Goal: Transaction & Acquisition: Purchase product/service

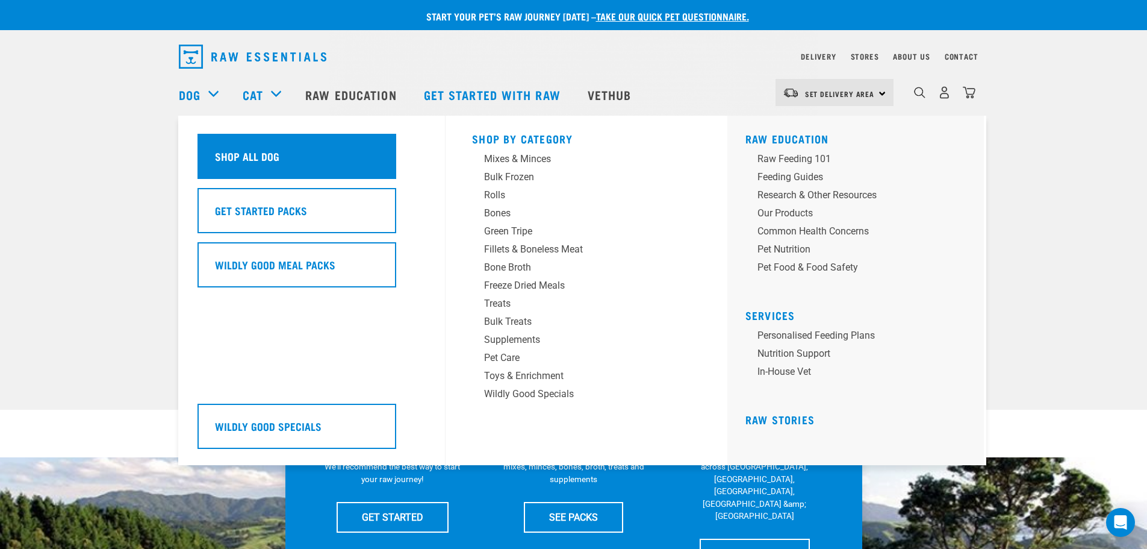
click at [316, 161] on div "Shop All Dog" at bounding box center [297, 156] width 199 height 45
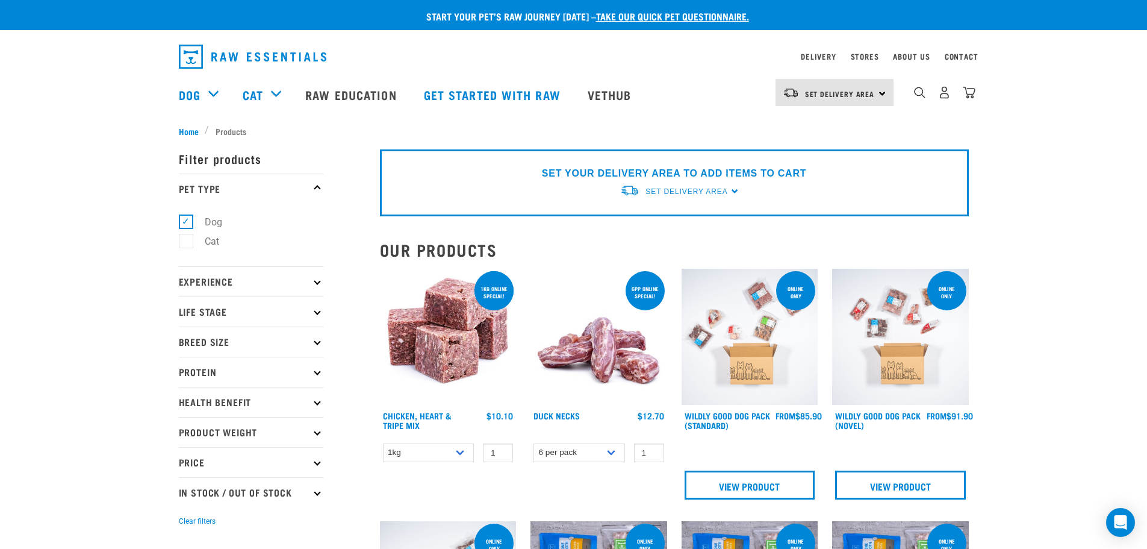
click at [306, 284] on p "Experience" at bounding box center [251, 281] width 145 height 30
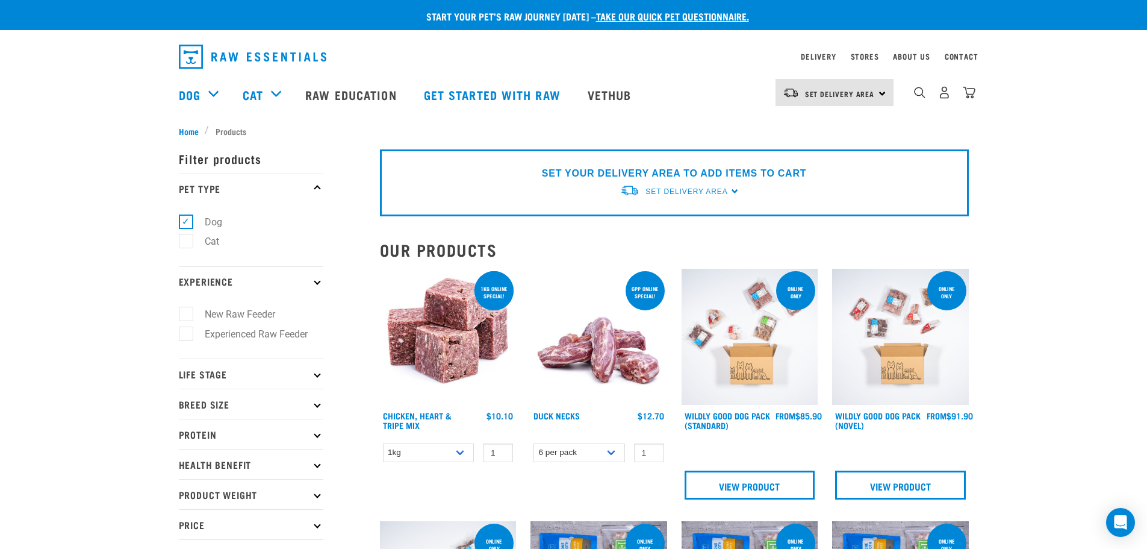
click at [306, 284] on p "Experience" at bounding box center [251, 281] width 145 height 30
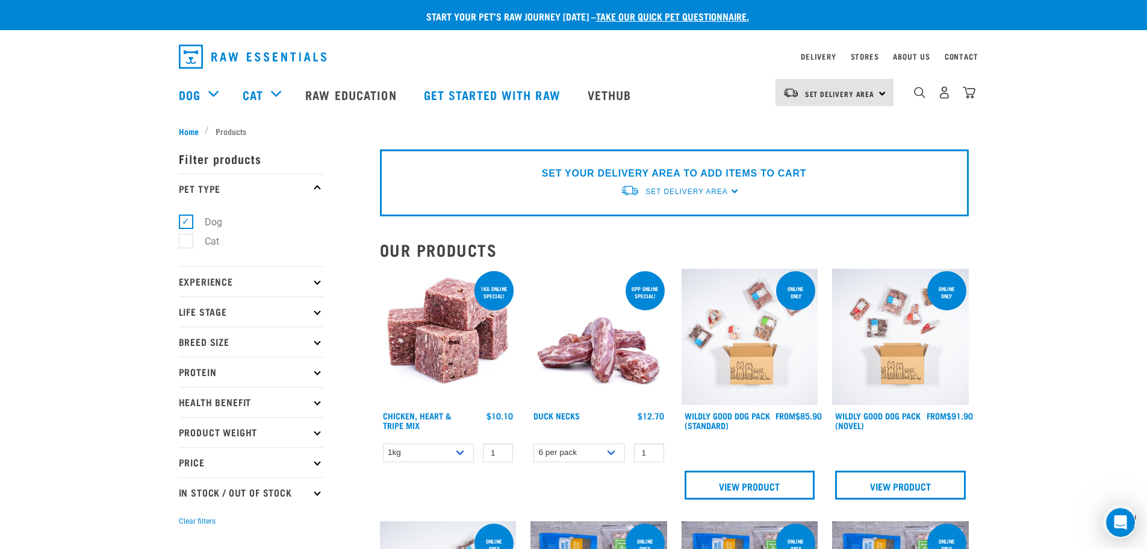
scroll to position [60, 0]
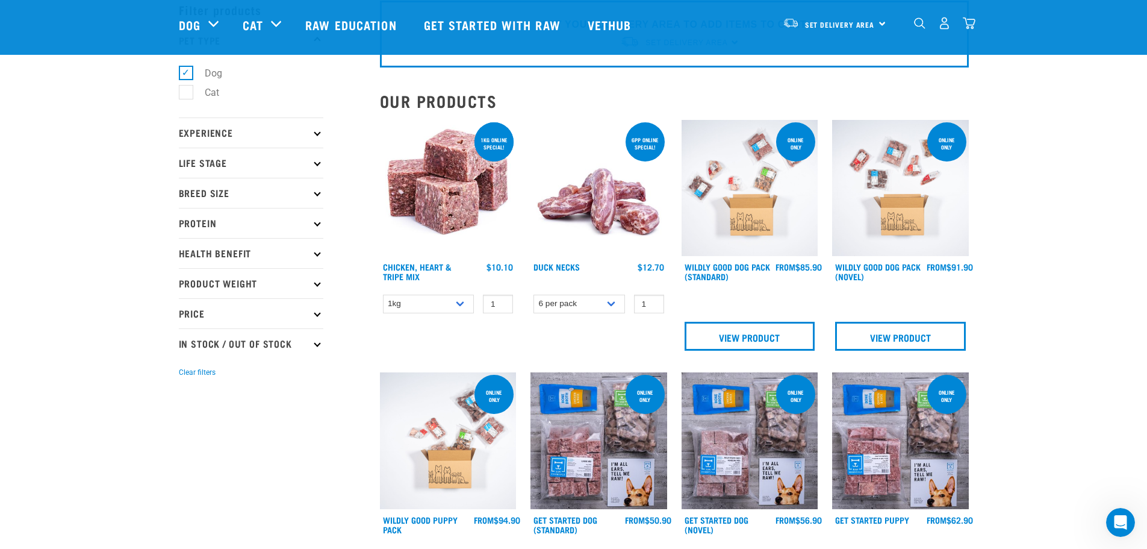
click at [316, 353] on p "In Stock / Out Of Stock" at bounding box center [251, 343] width 145 height 30
drag, startPoint x: 229, startPoint y: 380, endPoint x: 233, endPoint y: 367, distance: 13.3
click at [229, 379] on label "In Stock" at bounding box center [214, 376] width 58 height 15
click at [187, 378] on input "In Stock" at bounding box center [183, 374] width 8 height 8
checkbox input "true"
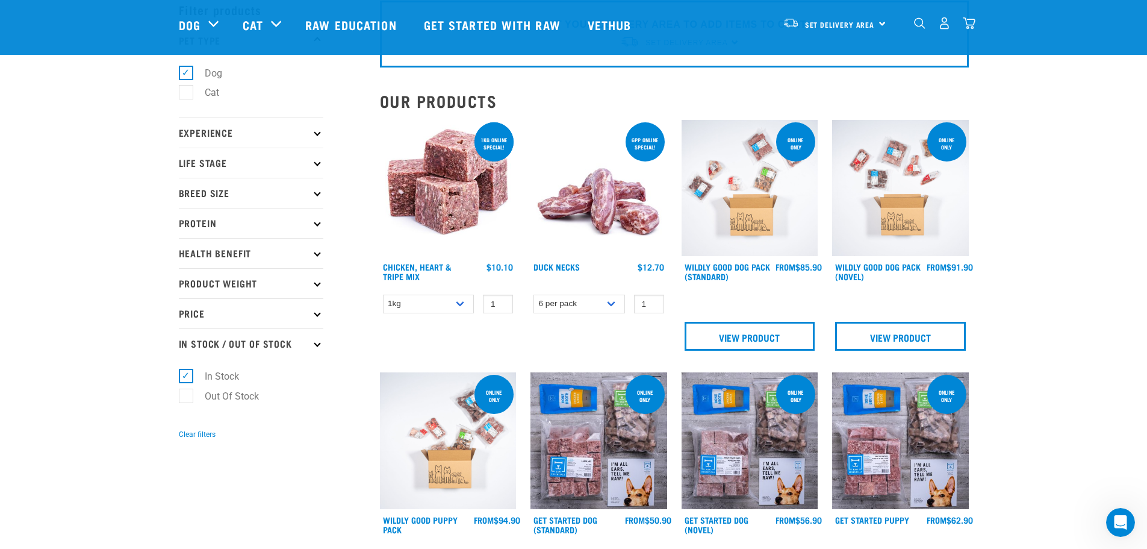
click at [281, 289] on p "Product Weight" at bounding box center [251, 283] width 145 height 30
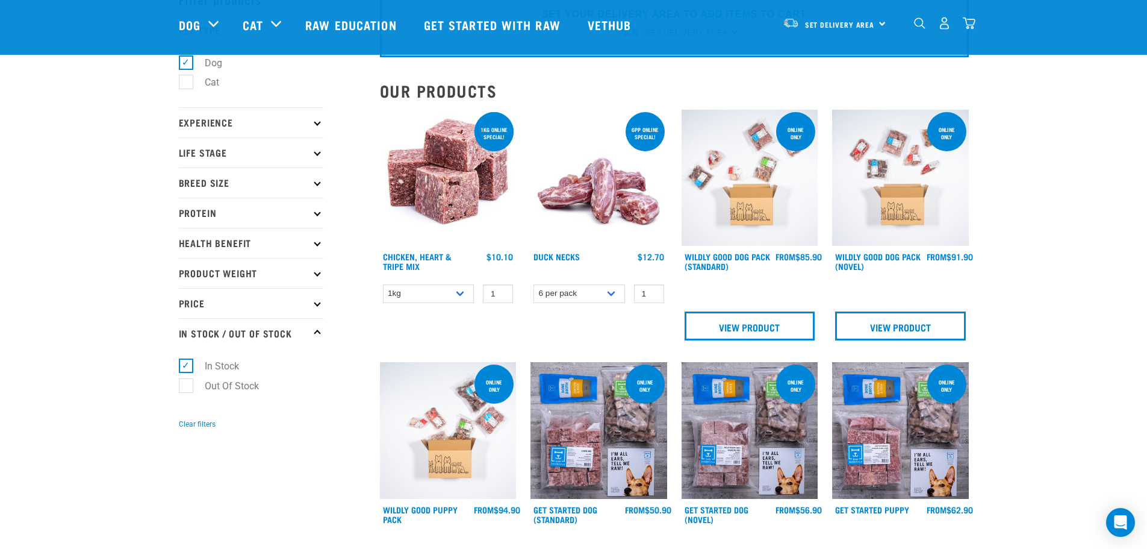
scroll to position [60, 0]
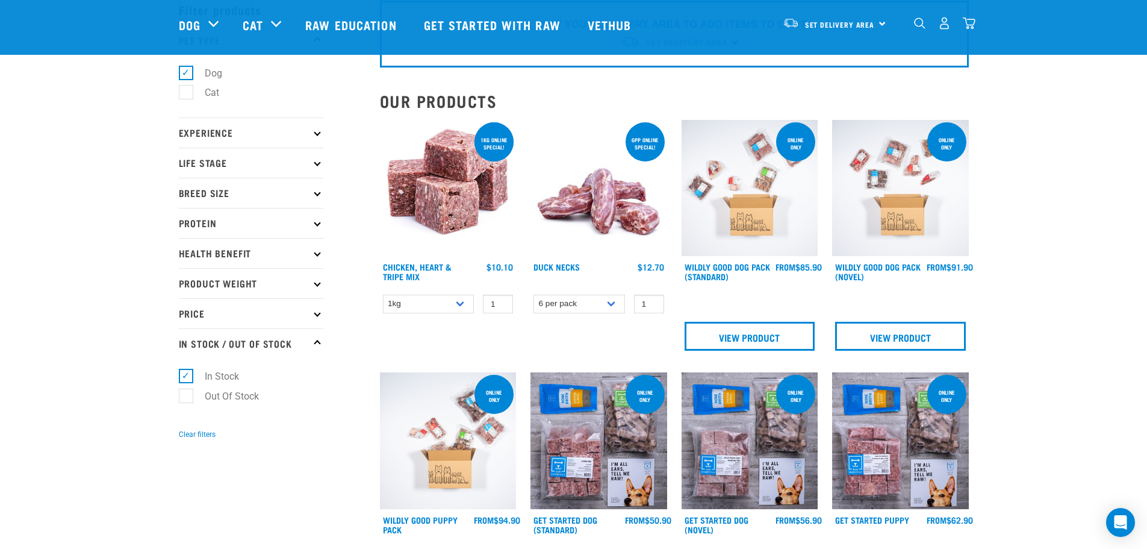
click at [270, 282] on p "Product Weight" at bounding box center [251, 283] width 145 height 30
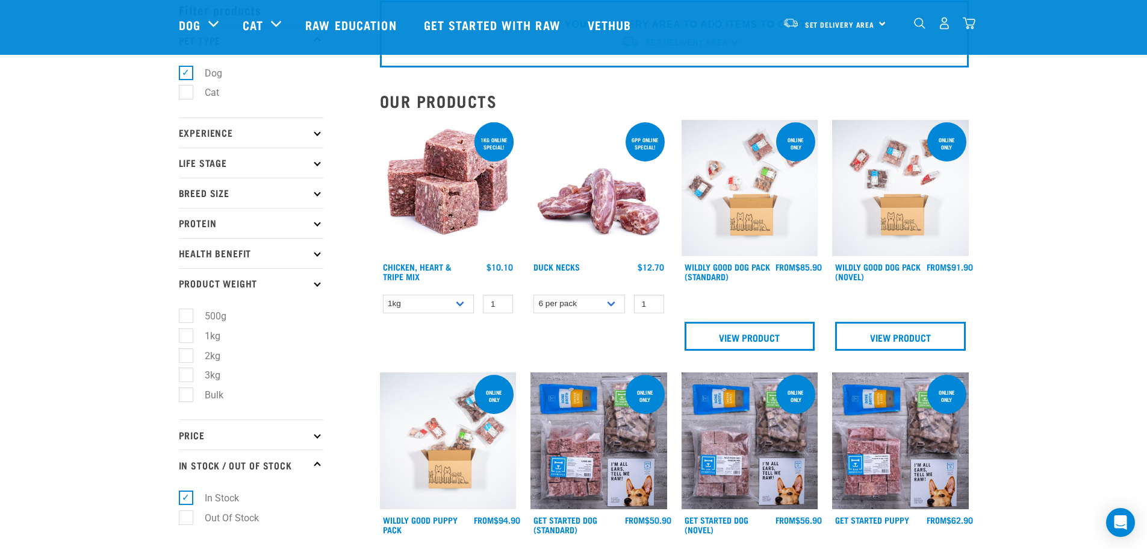
click at [217, 396] on label "Bulk" at bounding box center [206, 394] width 43 height 15
click at [187, 396] on input "Bulk" at bounding box center [183, 393] width 8 height 8
checkbox input "true"
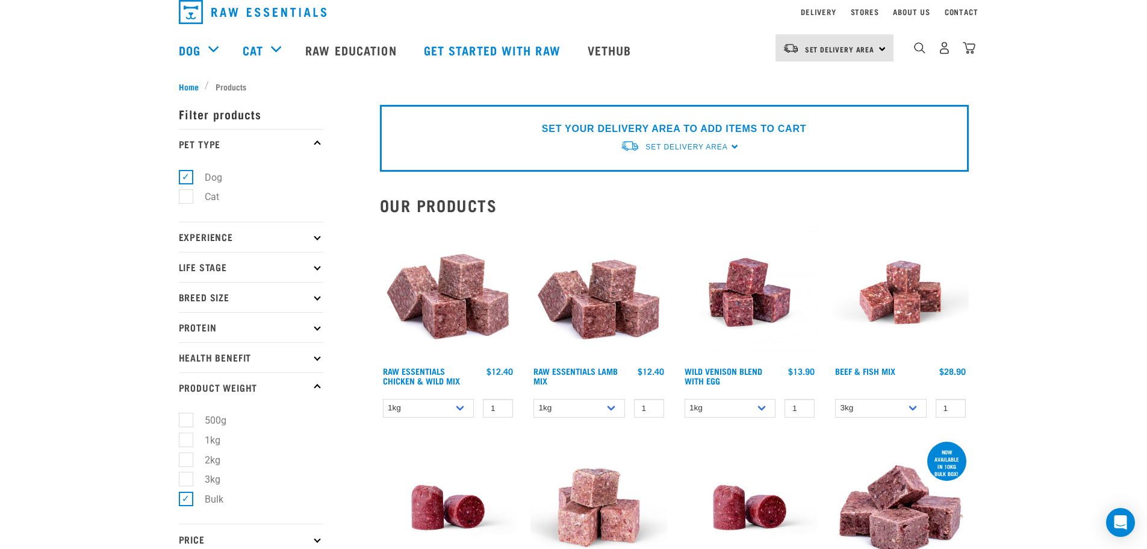
scroll to position [120, 0]
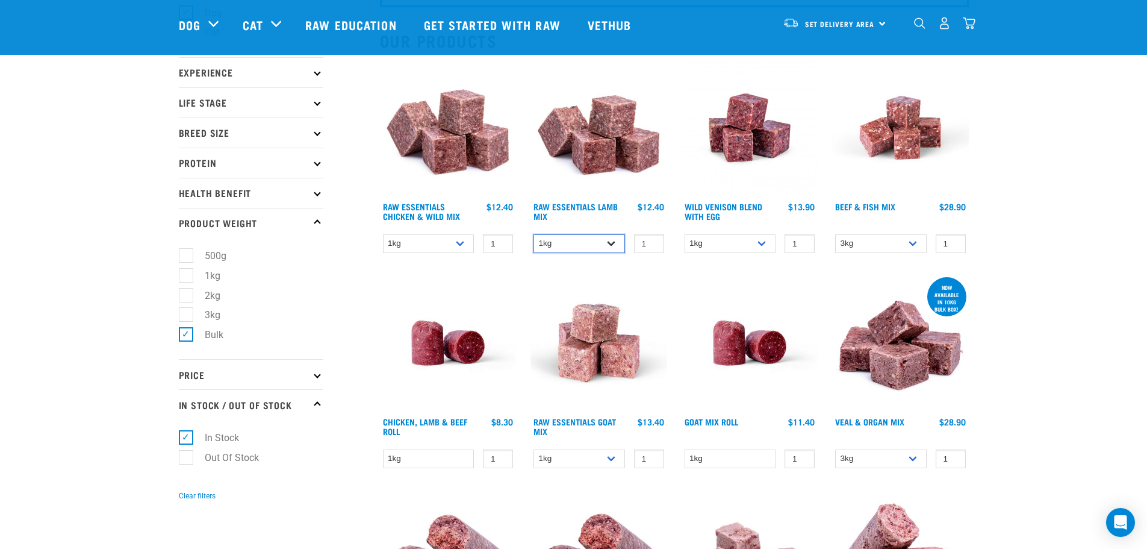
click at [597, 243] on select "1kg 3kg Bulk (10kg)" at bounding box center [580, 243] width 92 height 19
select select "758"
click at [534, 234] on select "1kg 3kg Bulk (10kg)" at bounding box center [580, 243] width 92 height 19
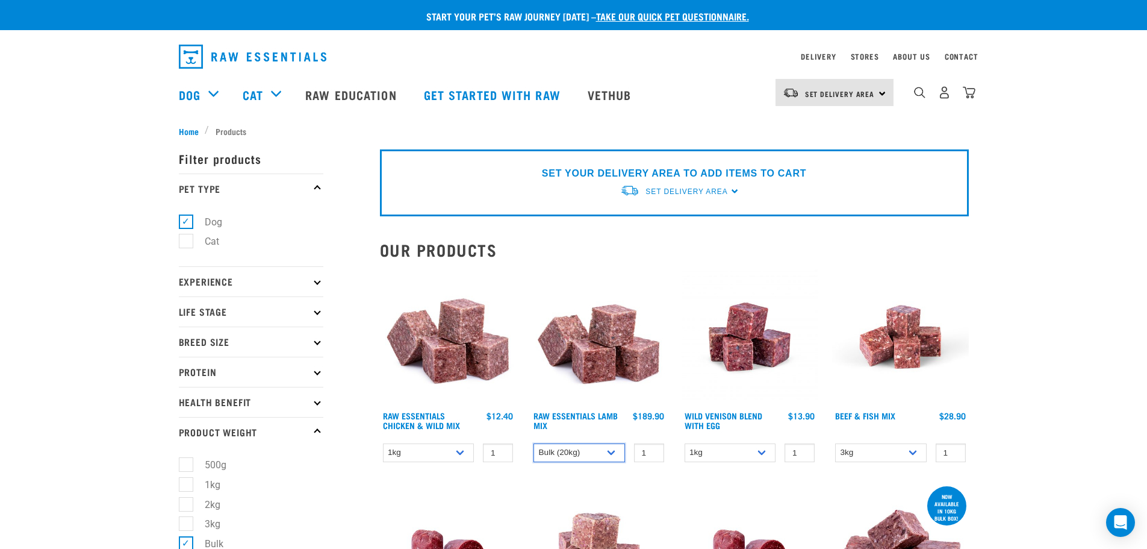
scroll to position [60, 0]
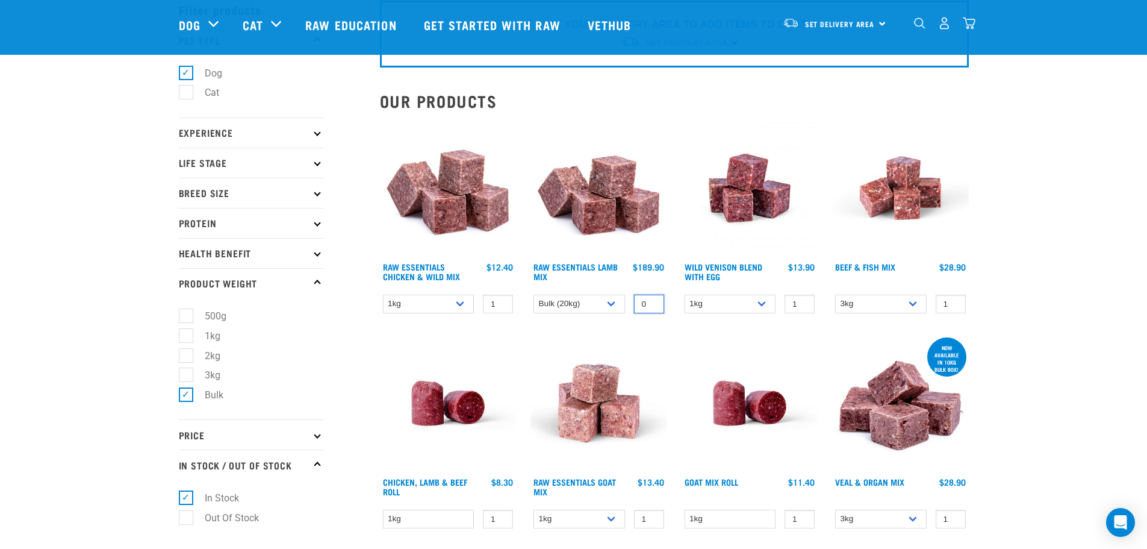
click at [649, 307] on input "0" at bounding box center [649, 304] width 30 height 19
click at [653, 297] on input "0" at bounding box center [649, 304] width 30 height 19
type input "1"
click at [652, 302] on input "1" at bounding box center [649, 304] width 30 height 19
click at [621, 265] on h4 "Raw Essentials Lamb Mix" at bounding box center [580, 274] width 92 height 24
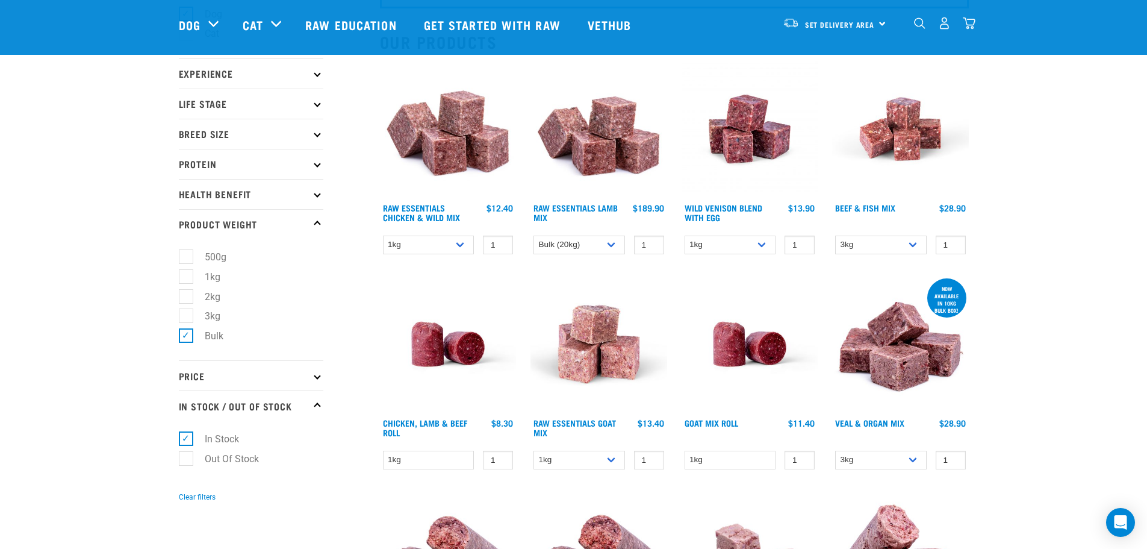
scroll to position [120, 0]
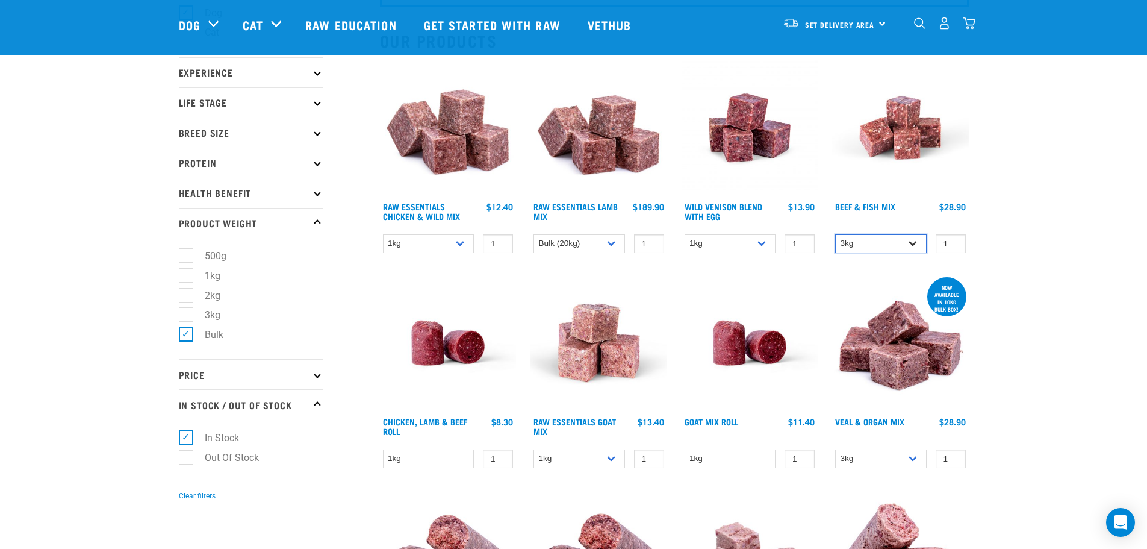
click at [907, 248] on select "3kg Bulk (10kg)" at bounding box center [881, 243] width 92 height 19
click at [429, 237] on select "1kg 3kg Bulk (10kg)" at bounding box center [429, 243] width 92 height 19
select select "731"
click at [383, 234] on select "1kg 3kg Bulk (10kg)" at bounding box center [429, 243] width 92 height 19
click at [495, 293] on img at bounding box center [448, 343] width 137 height 137
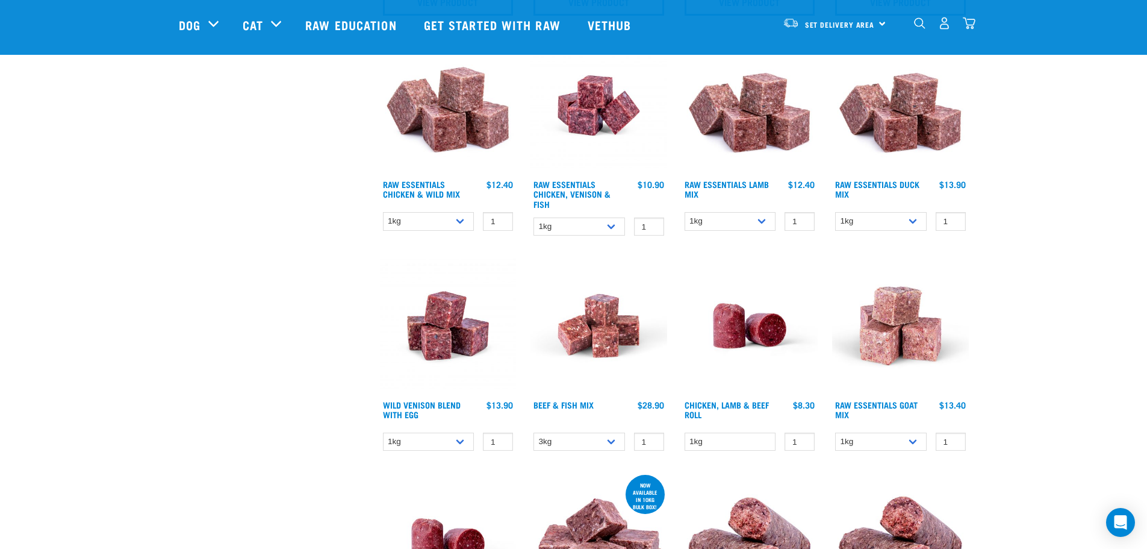
scroll to position [662, 0]
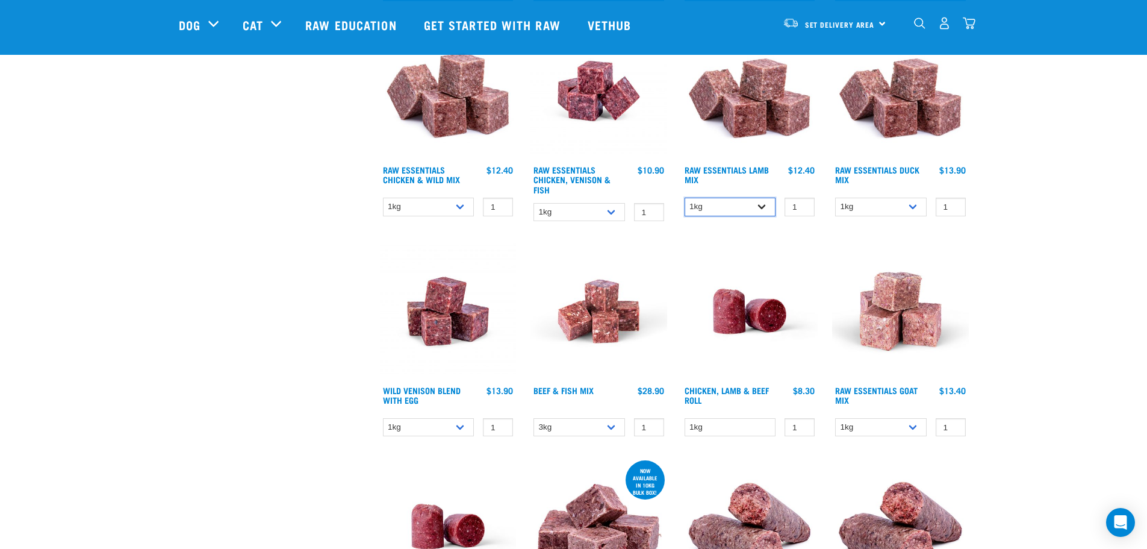
click at [717, 206] on select "1kg 3kg Bulk (10kg)" at bounding box center [731, 207] width 92 height 19
select select "758"
click at [685, 198] on select "1kg 3kg Bulk (10kg)" at bounding box center [731, 207] width 92 height 19
click at [704, 270] on img at bounding box center [750, 311] width 137 height 137
click at [737, 222] on div "Raw Essentials Lamb Mix" at bounding box center [750, 126] width 151 height 220
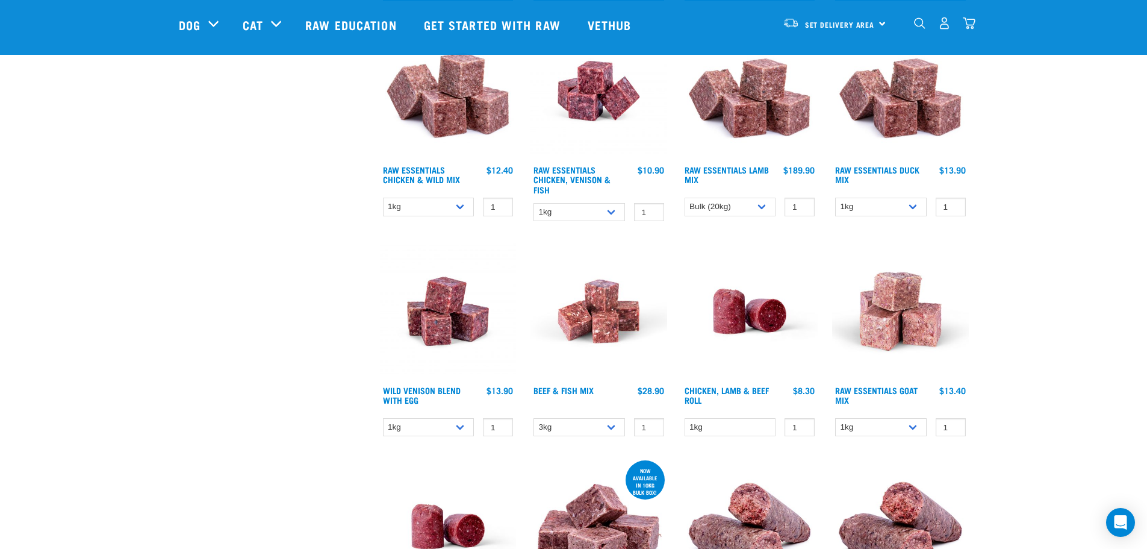
click at [728, 239] on div "Chicken, Lamb & Beef Roll 1" at bounding box center [750, 342] width 151 height 215
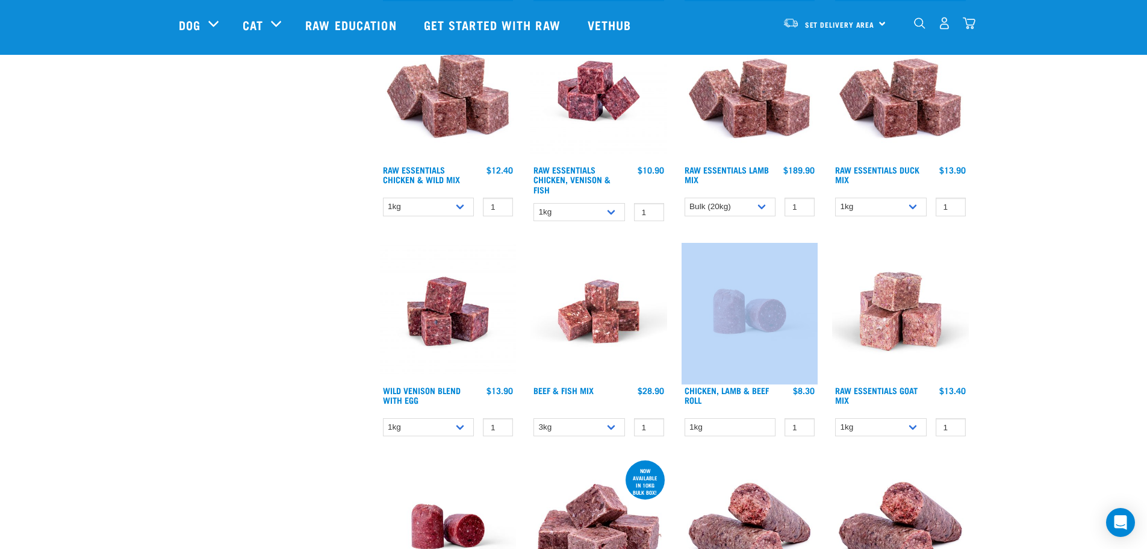
click at [728, 239] on div "Chicken, Lamb & Beef Roll 1" at bounding box center [750, 342] width 151 height 215
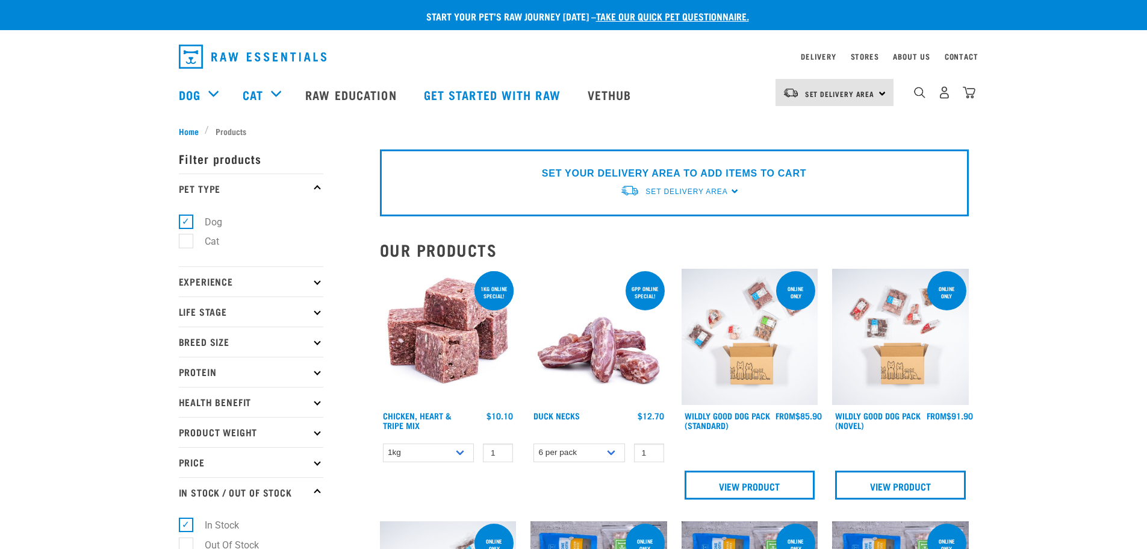
select select "758"
click at [668, 192] on span "Set Delivery Area" at bounding box center [687, 191] width 82 height 8
click at [649, 223] on link "[GEOGRAPHIC_DATA]" at bounding box center [680, 220] width 120 height 20
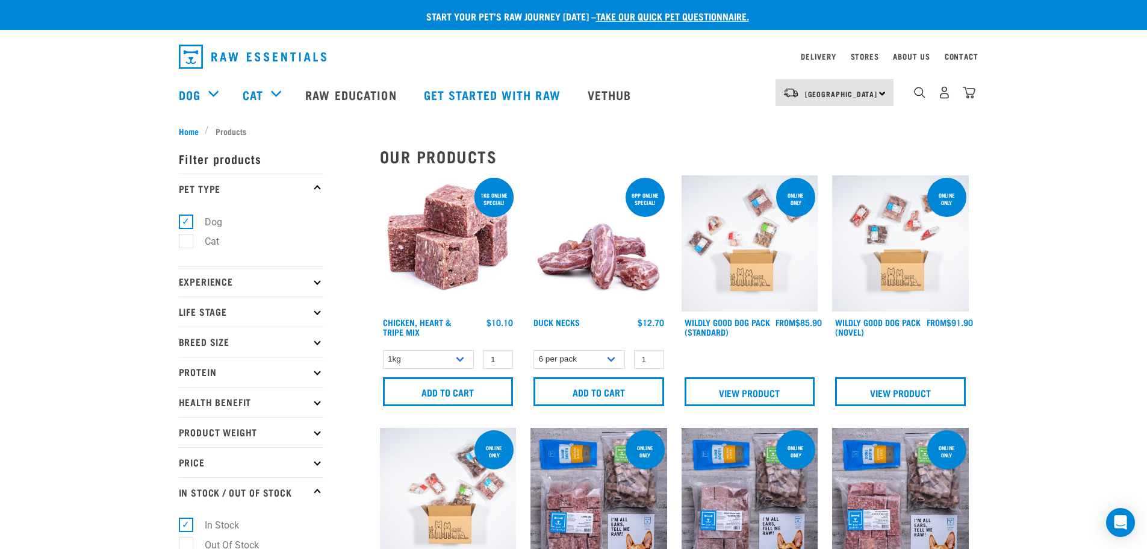
click at [865, 87] on div "North Island North Island South Island" at bounding box center [835, 92] width 118 height 27
click at [702, 125] on ul "Home Products" at bounding box center [574, 131] width 790 height 13
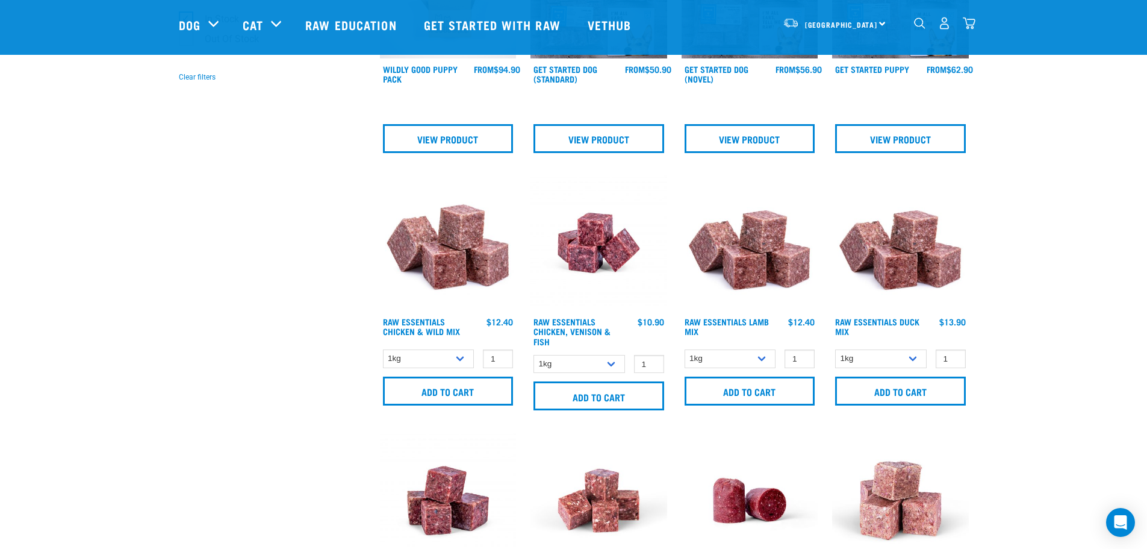
scroll to position [422, 0]
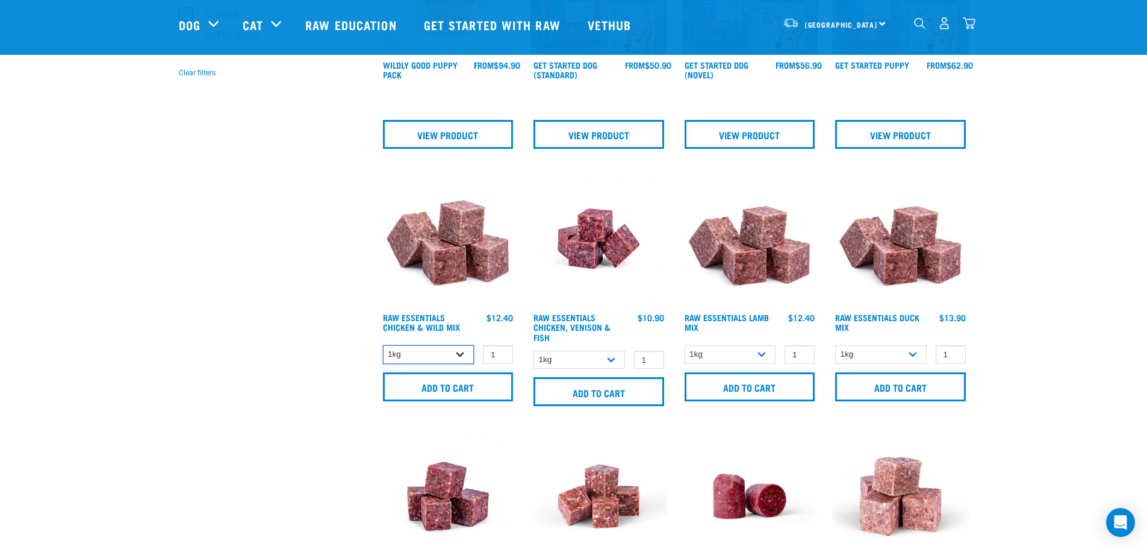
click at [444, 356] on select "1kg 3kg Bulk (10kg)" at bounding box center [429, 354] width 92 height 19
drag, startPoint x: 771, startPoint y: 359, endPoint x: 764, endPoint y: 363, distance: 8.1
click at [771, 359] on select "1kg 3kg Bulk (10kg)" at bounding box center [731, 354] width 92 height 19
select select "758"
click at [685, 345] on select "1kg 3kg Bulk (10kg)" at bounding box center [731, 354] width 92 height 19
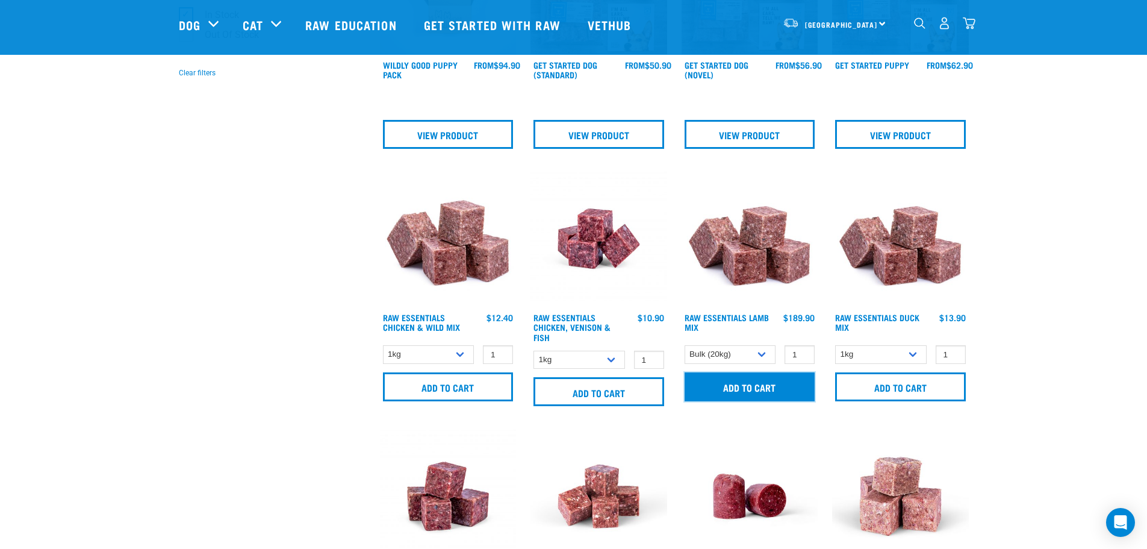
click at [726, 396] on input "Add to cart" at bounding box center [750, 386] width 131 height 29
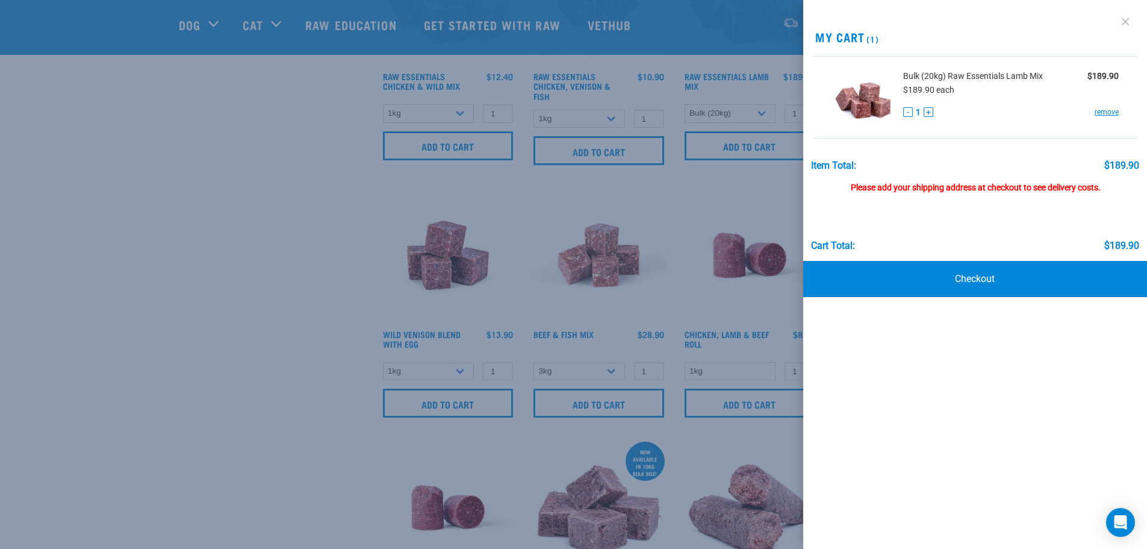
click at [1123, 17] on link at bounding box center [1125, 21] width 19 height 19
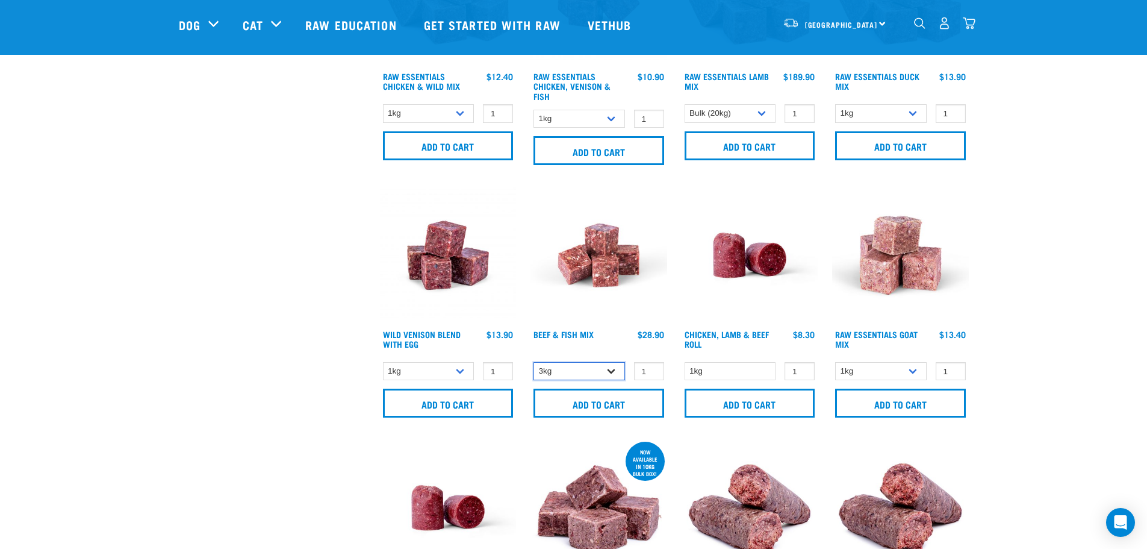
click at [615, 376] on select "3kg Bulk (10kg)" at bounding box center [580, 371] width 92 height 19
select select "435759"
click at [534, 362] on select "3kg Bulk (10kg)" at bounding box center [580, 371] width 92 height 19
click at [577, 402] on input "Add to cart" at bounding box center [599, 402] width 131 height 29
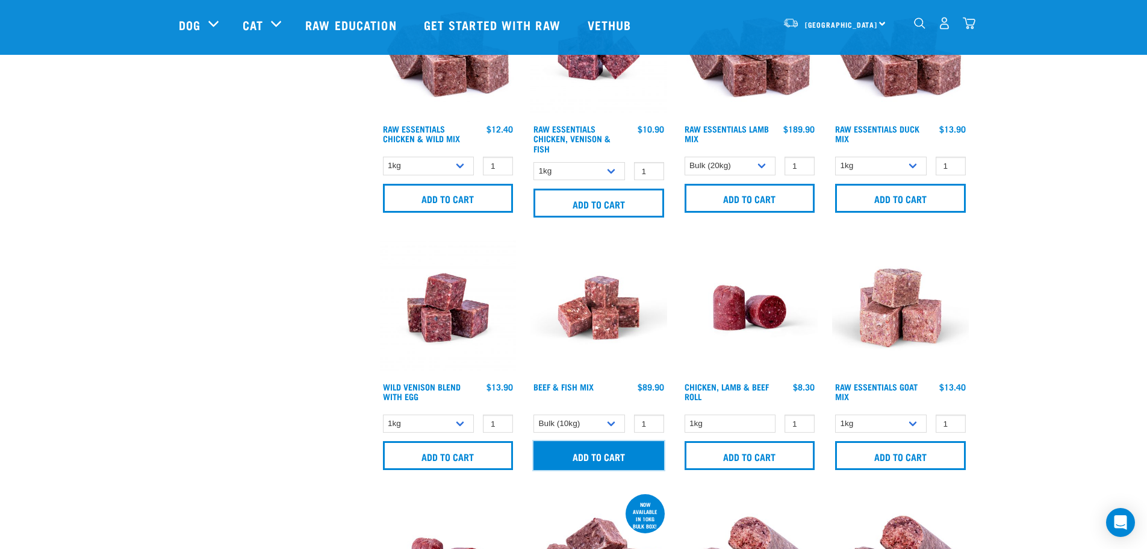
scroll to position [542, 0]
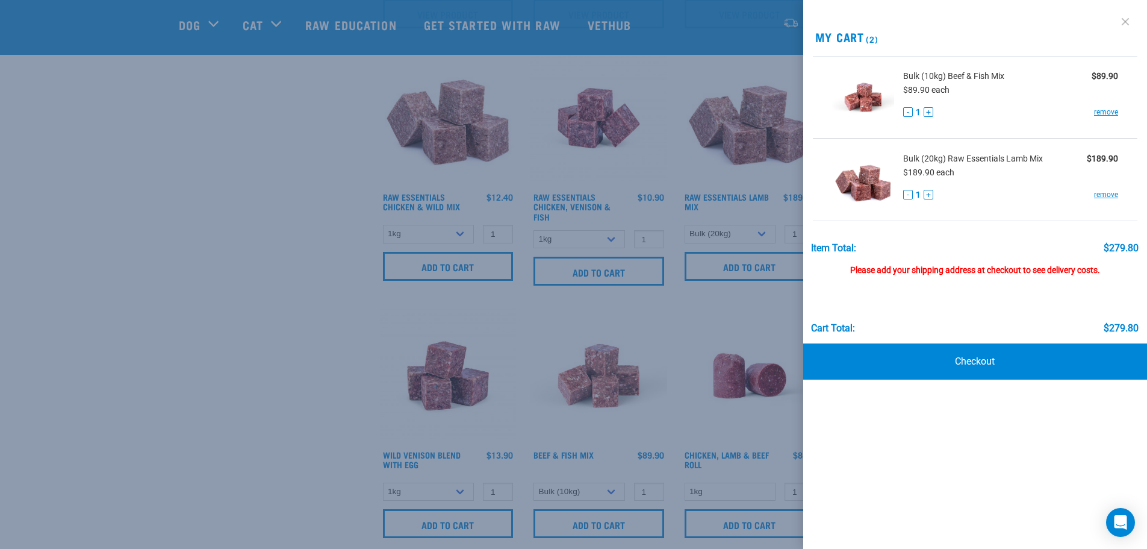
click at [1123, 30] on link at bounding box center [1125, 21] width 19 height 19
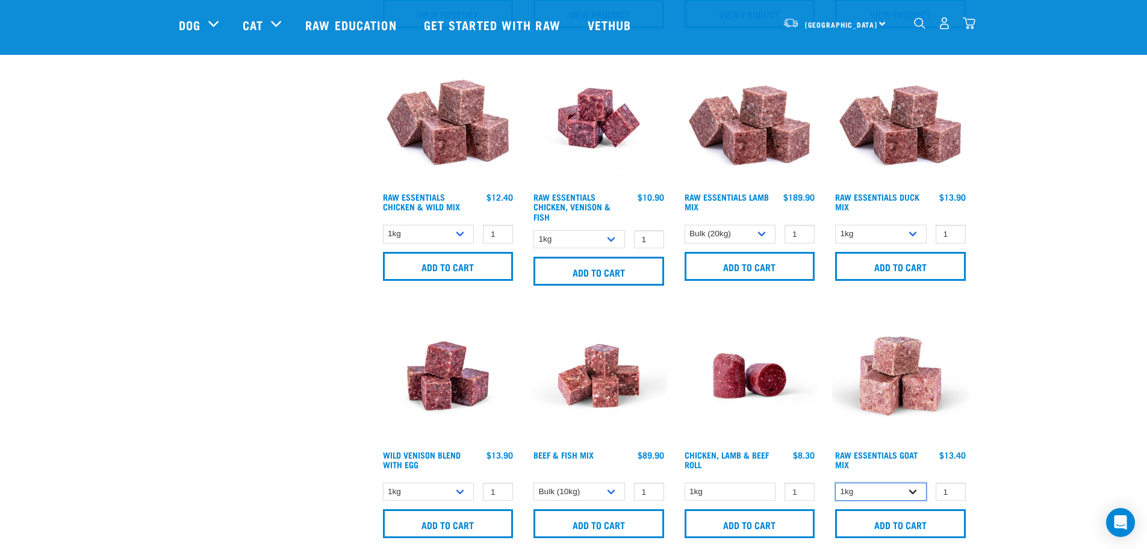
click at [924, 484] on select "1kg 3kg" at bounding box center [881, 491] width 92 height 19
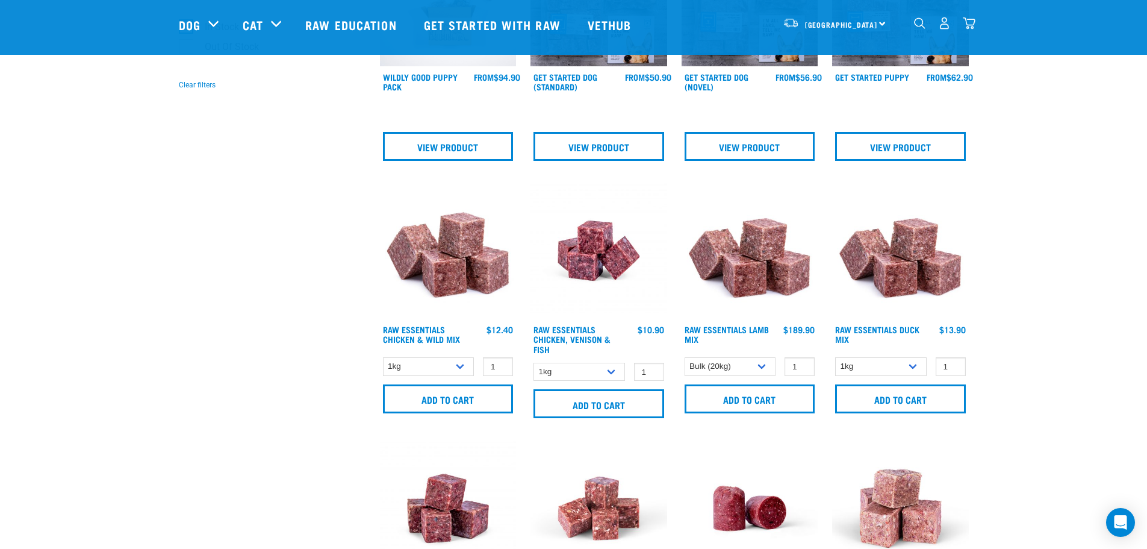
scroll to position [422, 0]
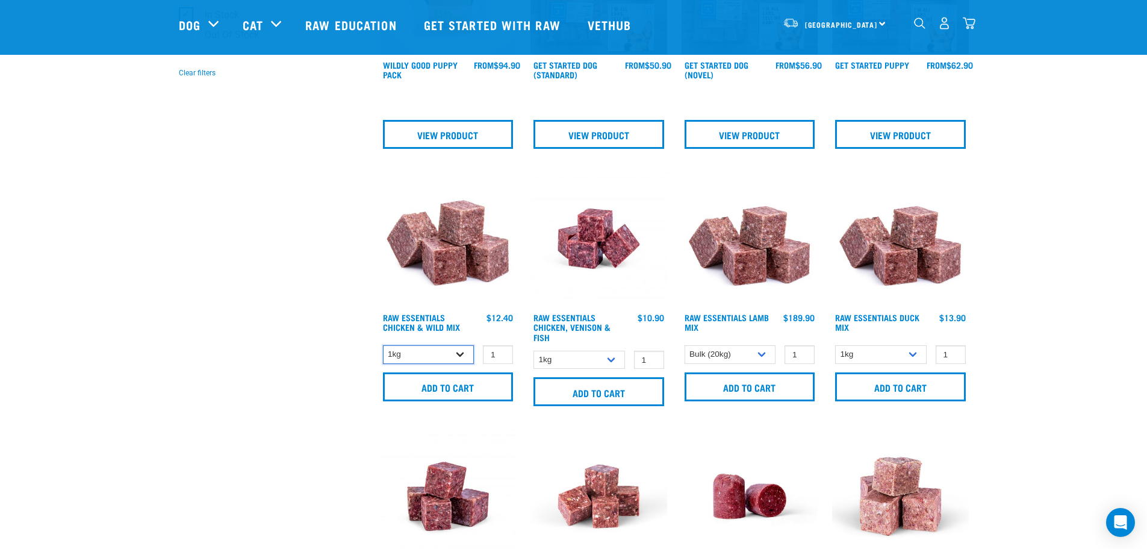
click at [423, 361] on select "1kg 3kg Bulk (10kg)" at bounding box center [429, 354] width 92 height 19
select select "14881"
click at [383, 345] on select "1kg 3kg Bulk (10kg)" at bounding box center [429, 354] width 92 height 19
click at [394, 384] on input "Add to cart" at bounding box center [448, 386] width 131 height 29
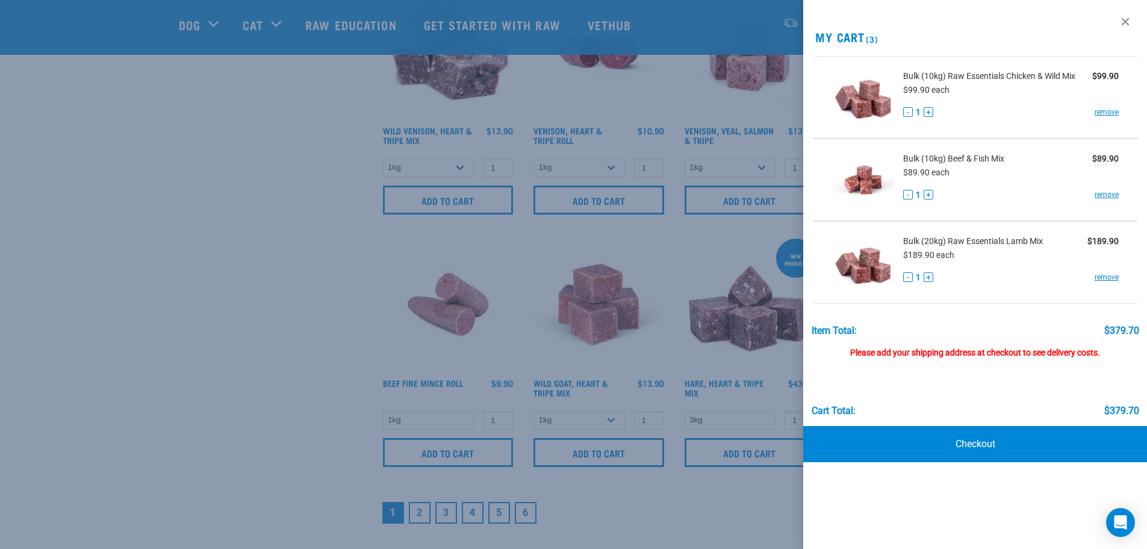
scroll to position [1626, 0]
click at [1008, 453] on link "Checkout" at bounding box center [975, 444] width 344 height 36
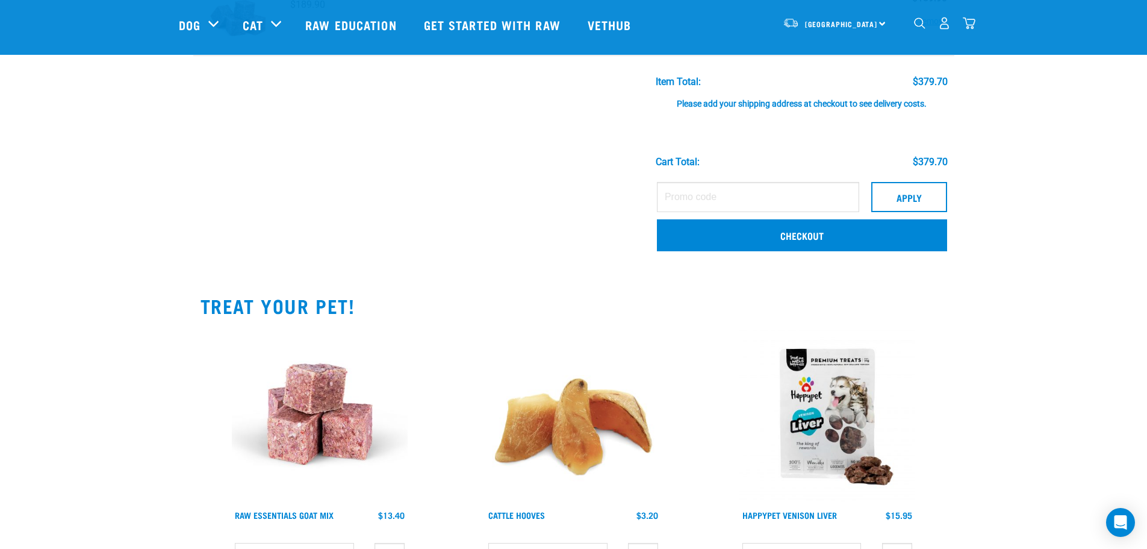
scroll to position [301, 0]
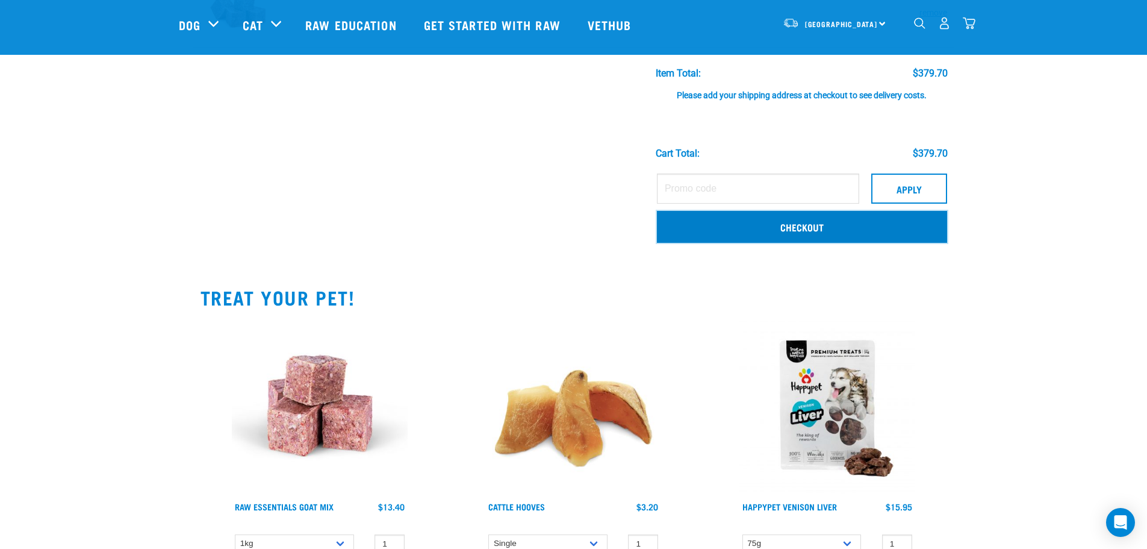
click at [718, 219] on link "Checkout" at bounding box center [802, 226] width 290 height 31
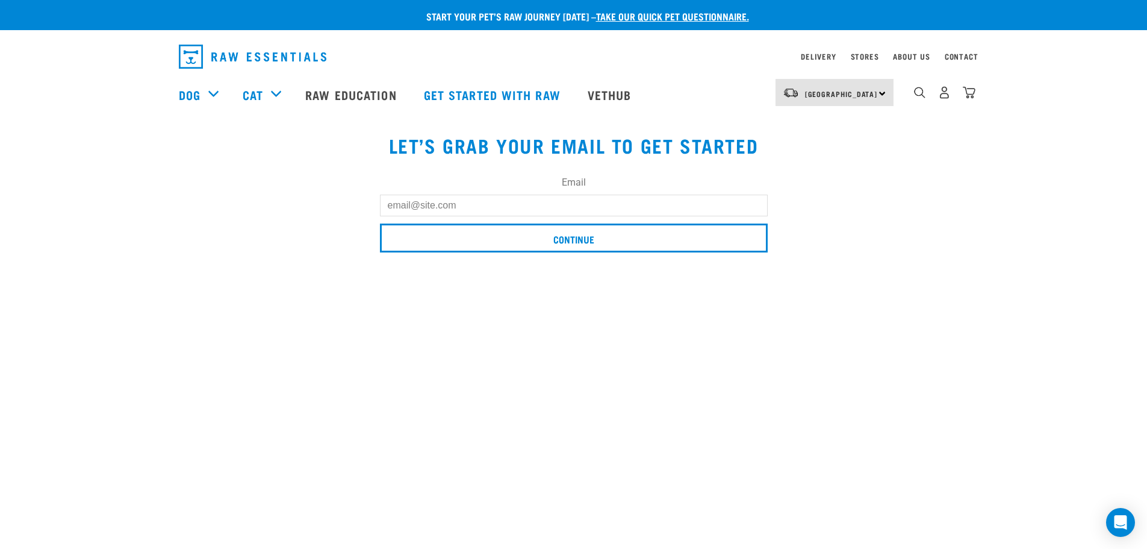
click at [451, 203] on input "Email" at bounding box center [574, 206] width 388 height 22
type input "sophie.miller66@gmail.com"
click at [305, 215] on div "Email sophie.miller66@gmail.com Continue" at bounding box center [574, 208] width 805 height 101
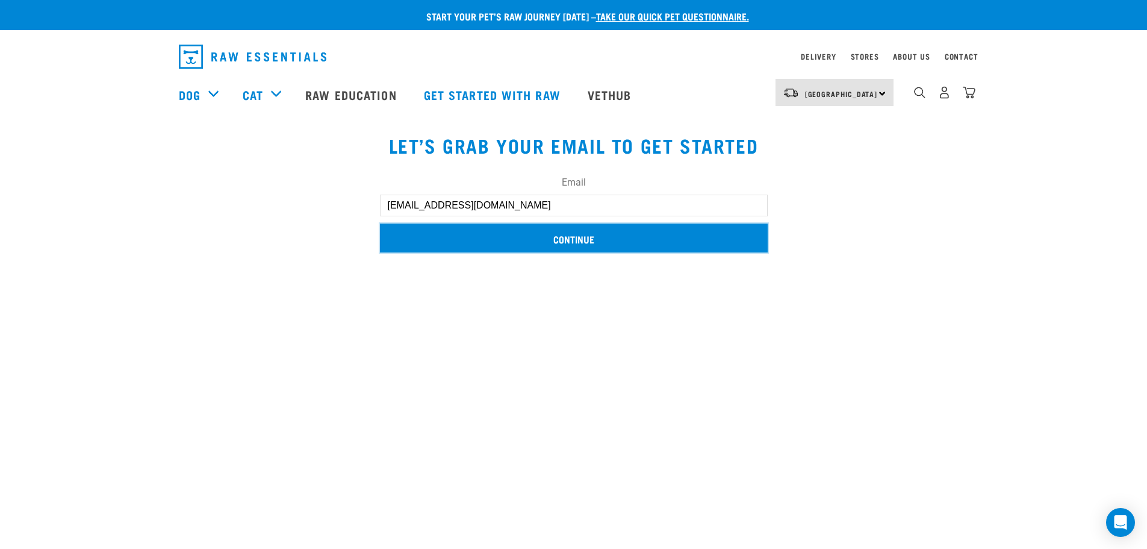
click at [434, 239] on input "Continue" at bounding box center [574, 237] width 388 height 29
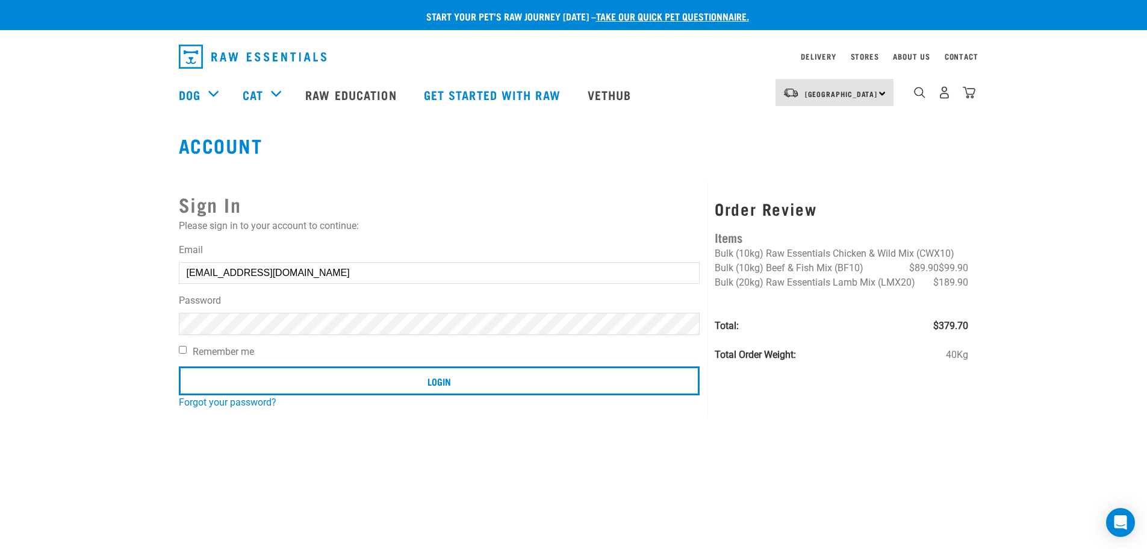
type input "[PERSON_NAME][EMAIL_ADDRESS][DOMAIN_NAME]"
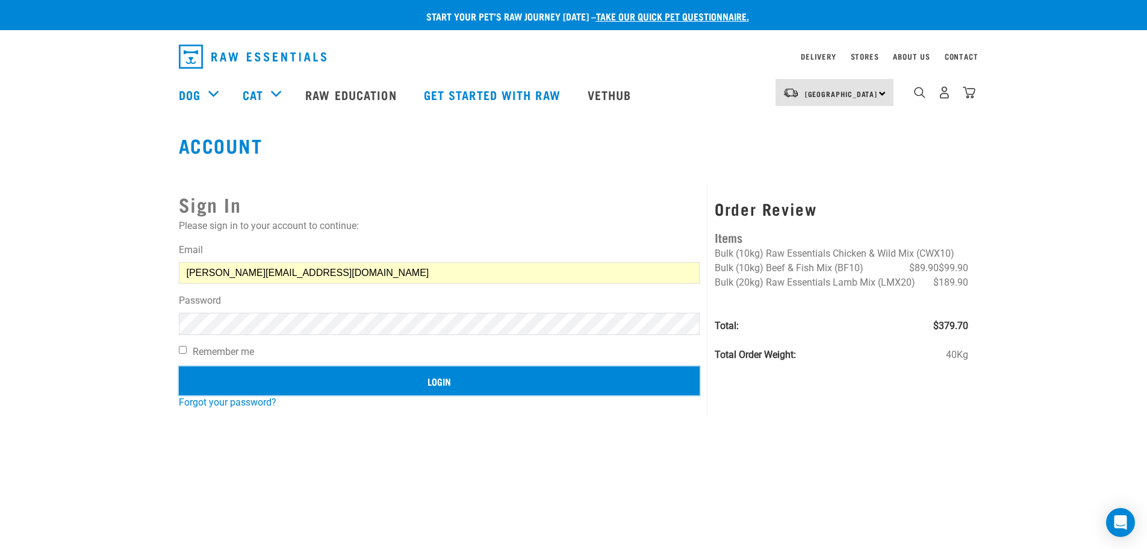
click at [388, 385] on input "Login" at bounding box center [440, 380] width 522 height 29
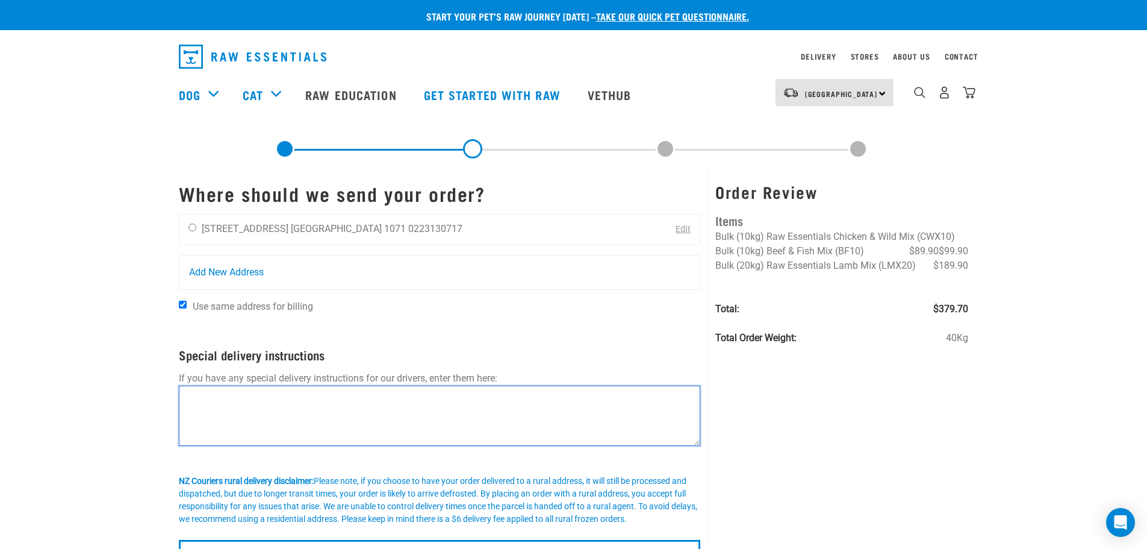
click at [412, 413] on textarea at bounding box center [440, 415] width 522 height 60
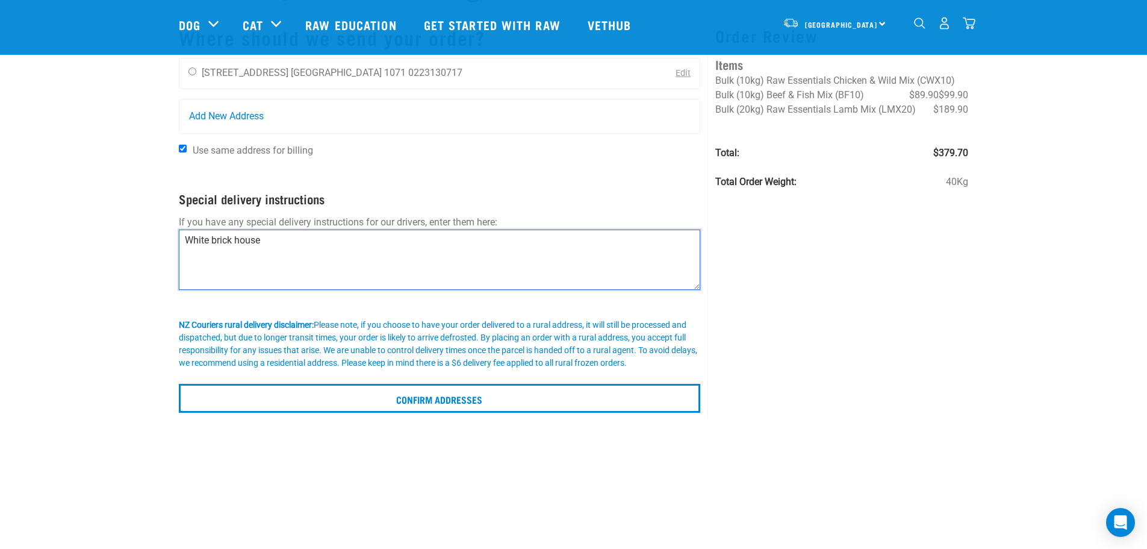
scroll to position [181, 0]
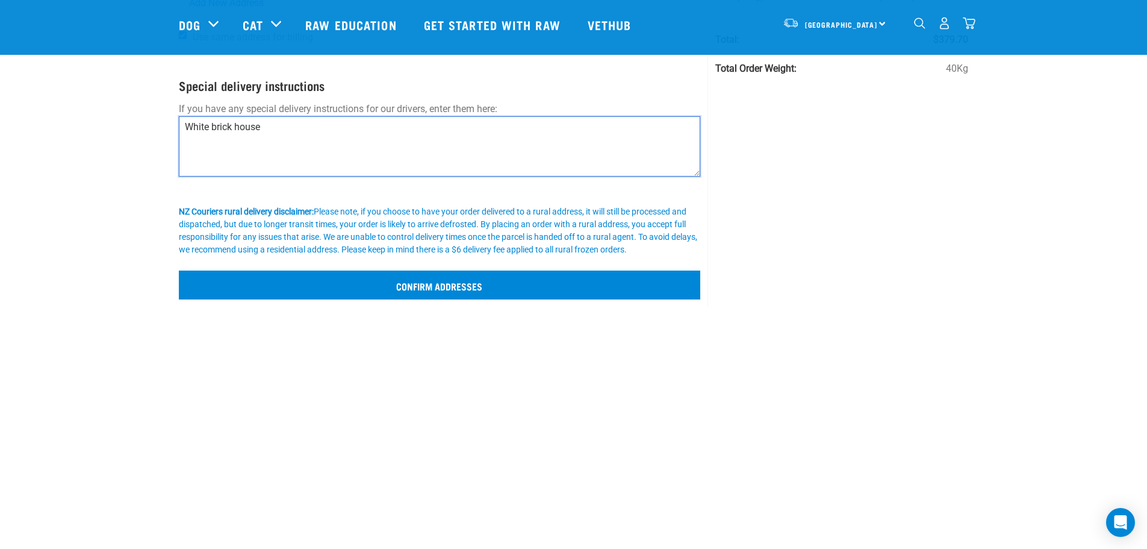
type textarea "White brick house"
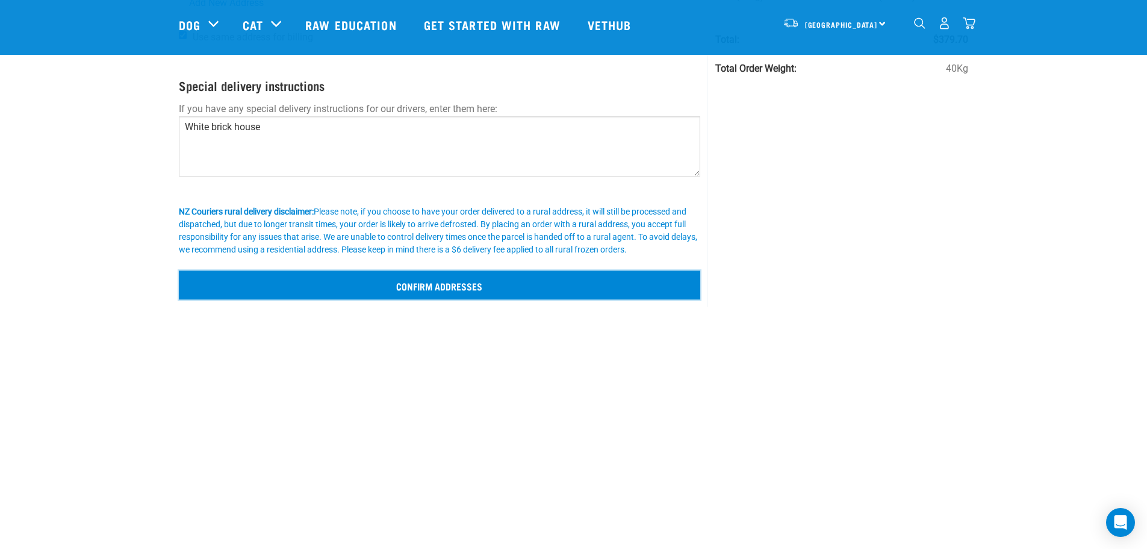
click at [438, 289] on input "Confirm addresses" at bounding box center [440, 284] width 522 height 29
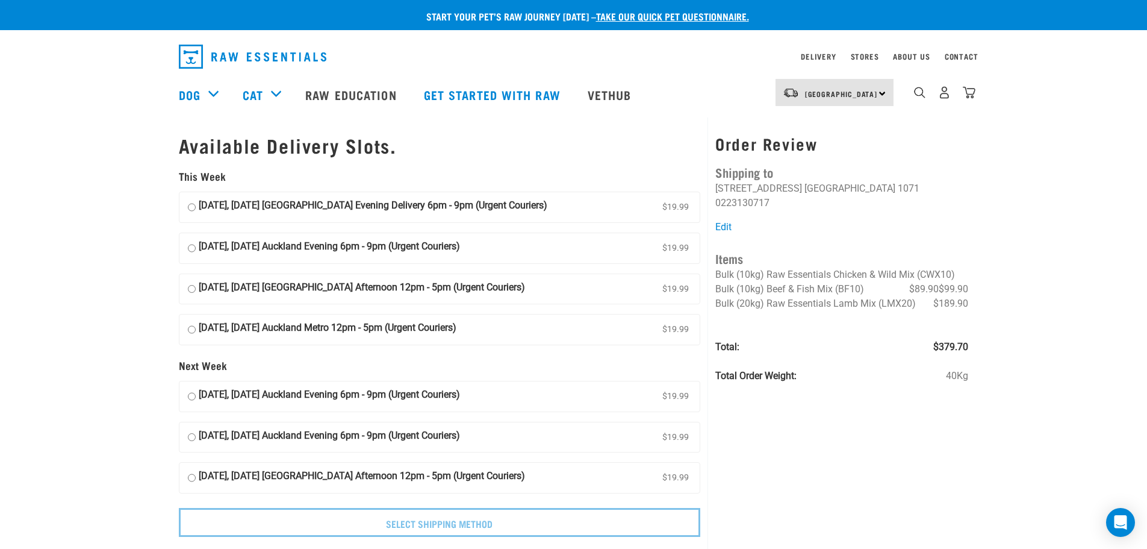
click at [193, 205] on input "[DATE], [DATE] [GEOGRAPHIC_DATA] Evening Delivery 6pm - 9pm (Urgent Couriers) $…" at bounding box center [192, 207] width 8 height 18
radio input "true"
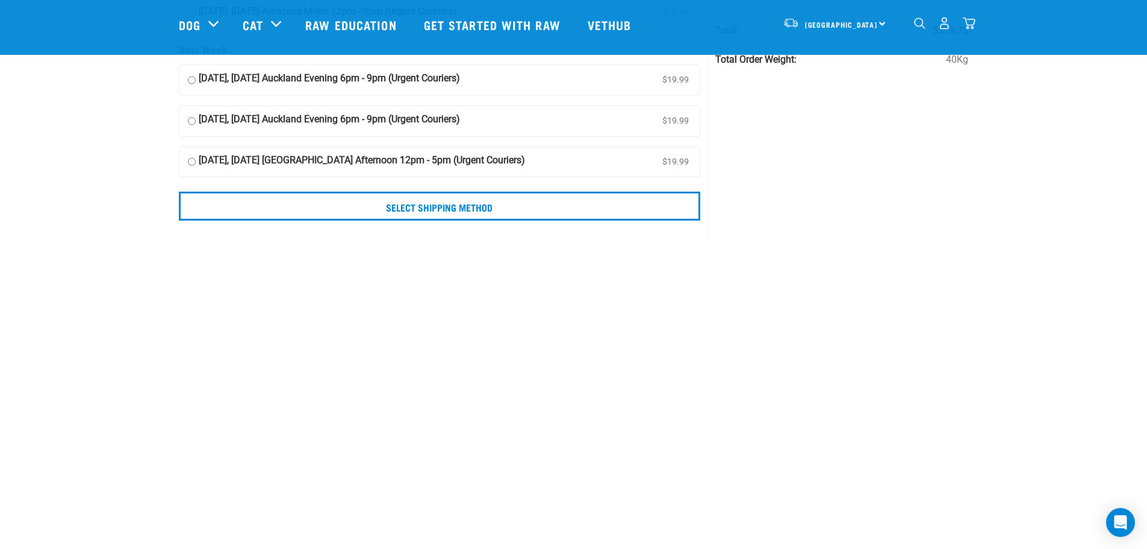
scroll to position [241, 0]
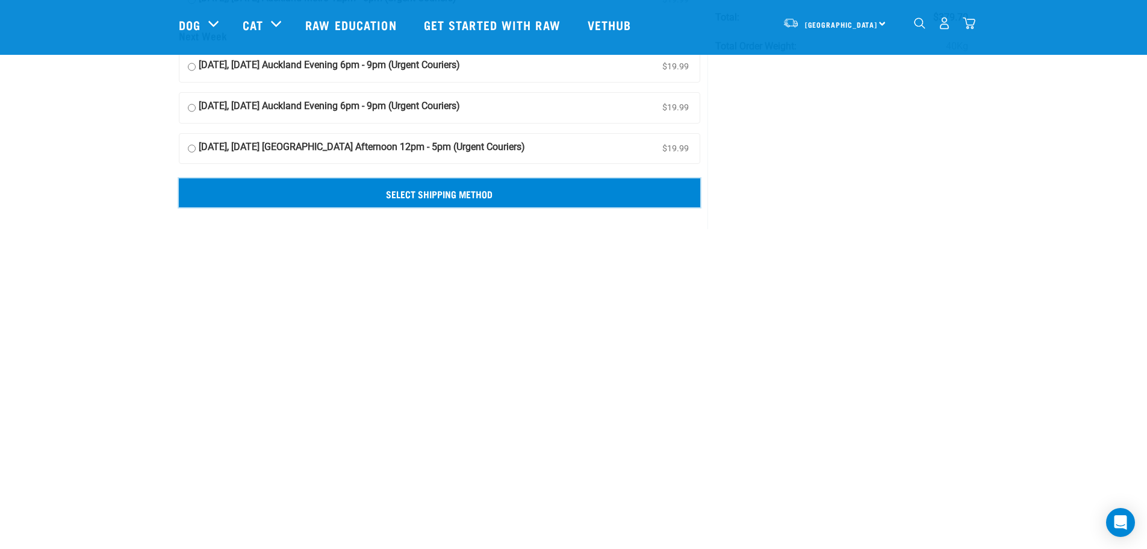
click at [311, 185] on input "Select Shipping Method" at bounding box center [440, 192] width 522 height 29
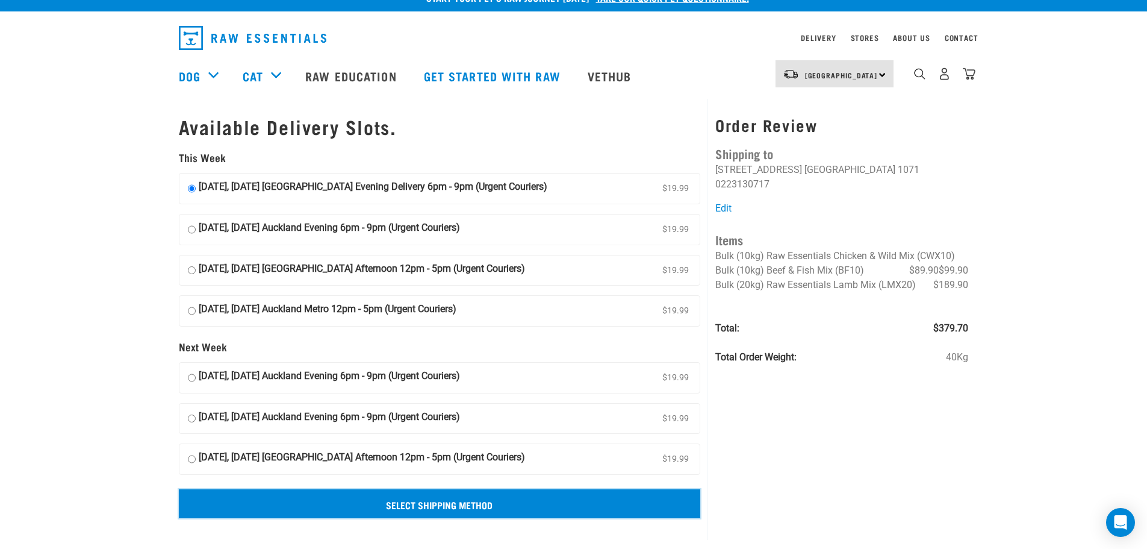
scroll to position [0, 0]
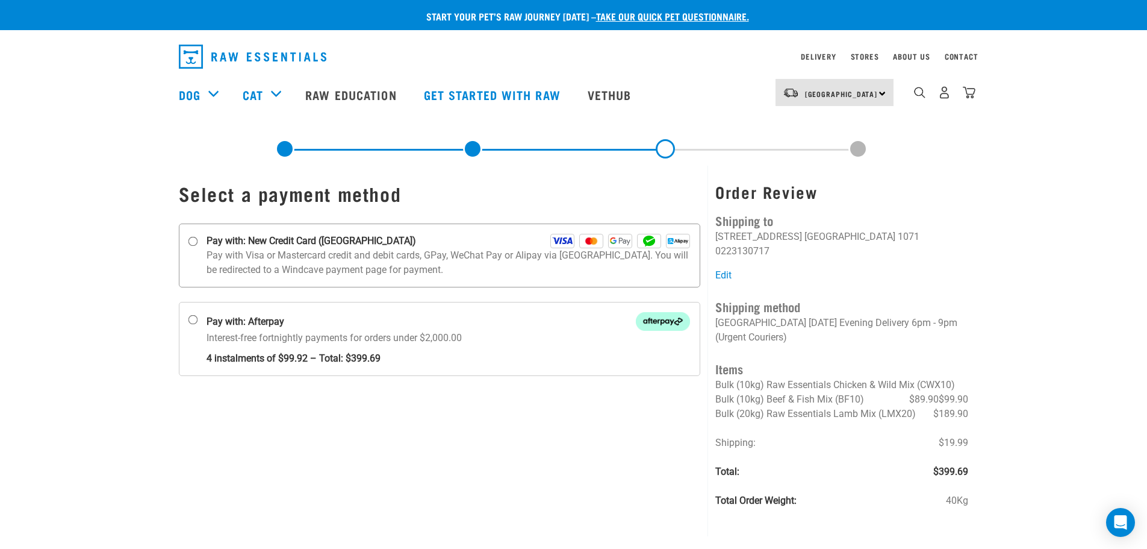
click at [186, 237] on label "Pay with: New Credit Card (Windcave)" at bounding box center [440, 255] width 522 height 64
click at [188, 237] on input "Pay with: New Credit Card (Windcave)" at bounding box center [193, 242] width 10 height 10
radio input "true"
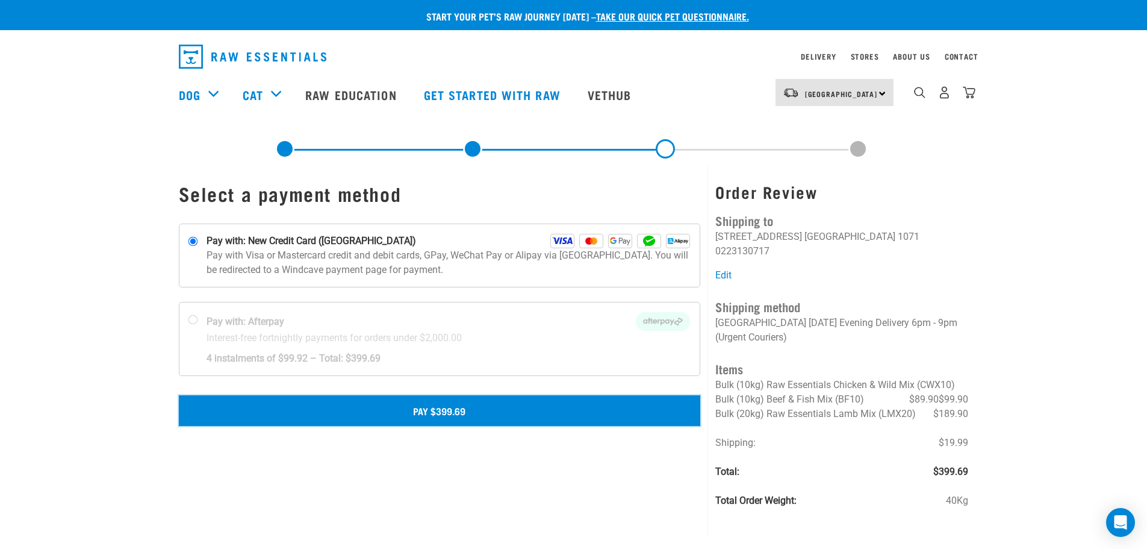
click at [409, 404] on button "Pay $399.69" at bounding box center [440, 410] width 522 height 30
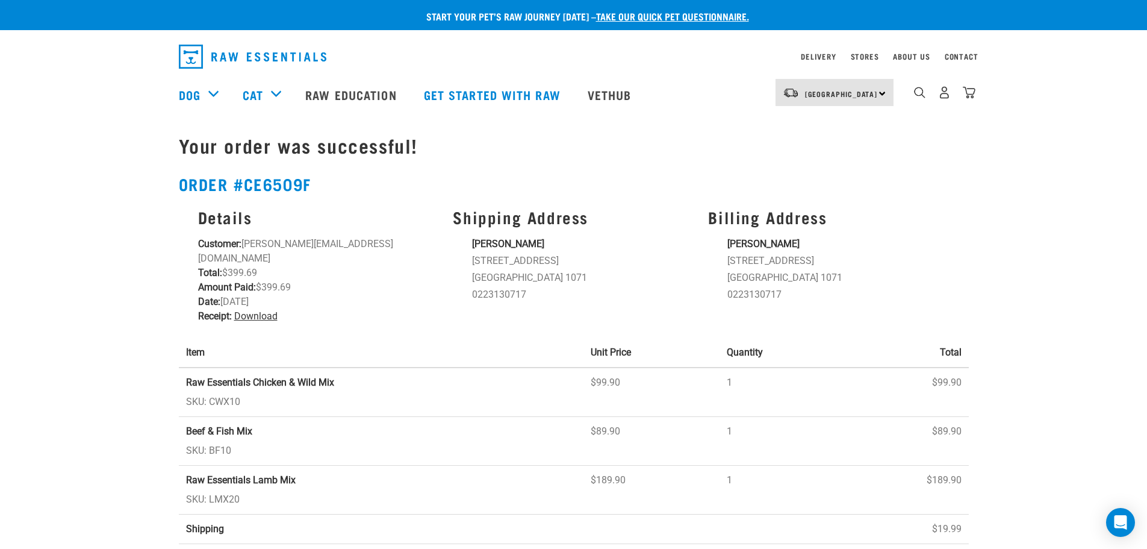
click at [262, 310] on link "Download" at bounding box center [255, 315] width 43 height 11
click at [920, 58] on link "About Us" at bounding box center [911, 56] width 37 height 4
click at [940, 95] on img "dropdown navigation" at bounding box center [944, 92] width 13 height 13
click at [946, 98] on img "dropdown navigation" at bounding box center [944, 92] width 13 height 13
click at [948, 99] on img "dropdown navigation" at bounding box center [944, 92] width 13 height 13
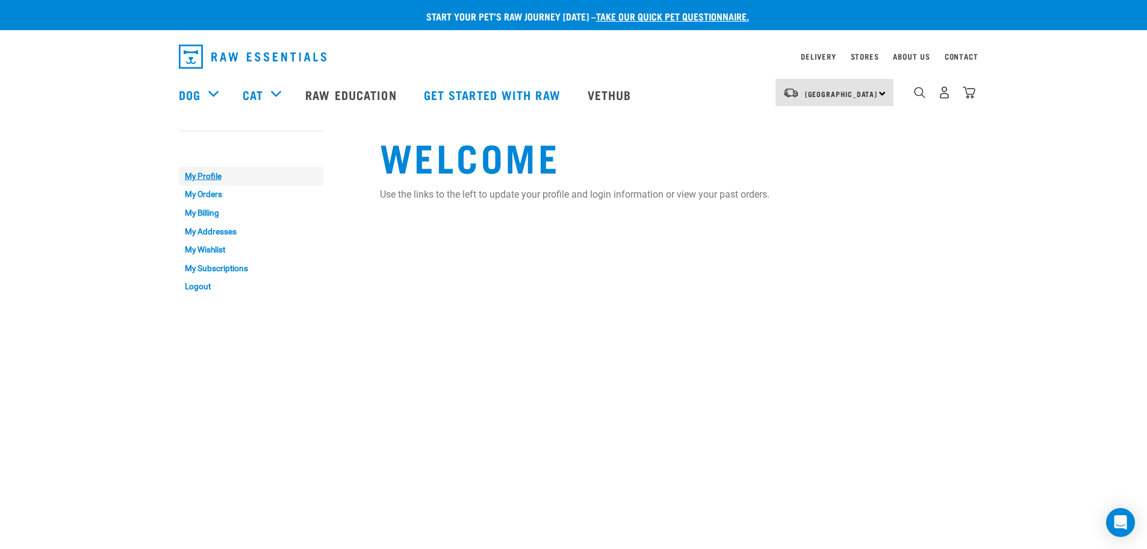
click at [192, 173] on link "My Profile" at bounding box center [251, 176] width 145 height 19
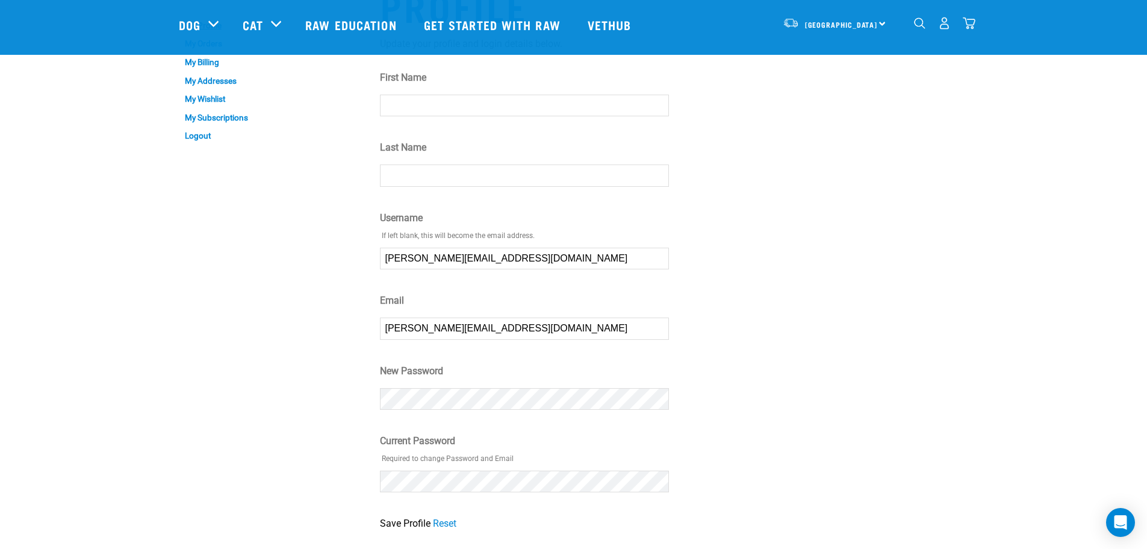
scroll to position [120, 0]
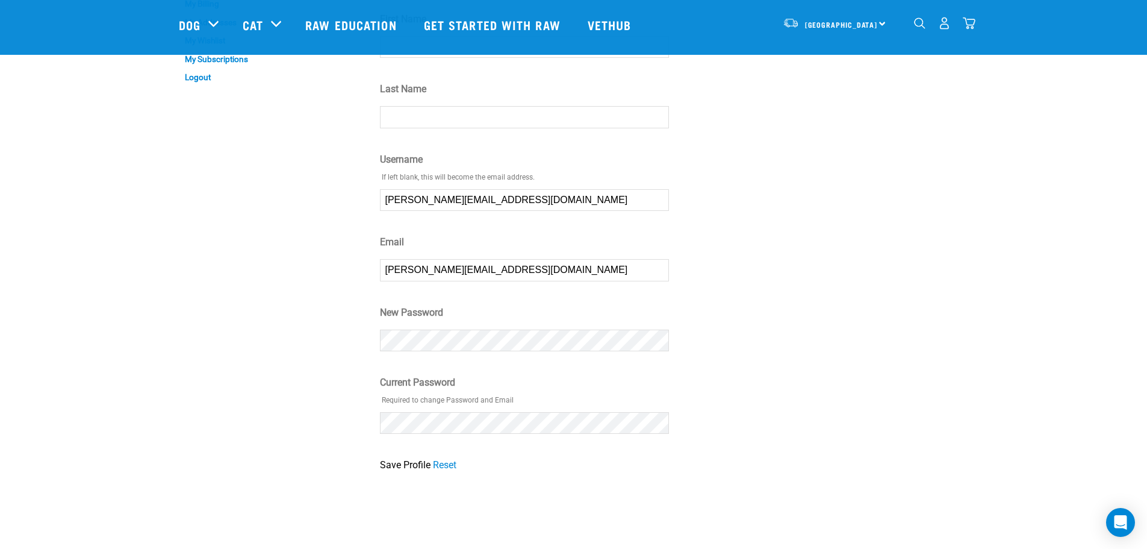
click at [435, 272] on input "[PERSON_NAME][EMAIL_ADDRESS][DOMAIN_NAME]" at bounding box center [524, 270] width 289 height 22
click at [439, 268] on input "[PERSON_NAME][EMAIL_ADDRESS][DOMAIN_NAME]" at bounding box center [524, 270] width 289 height 22
type input "[EMAIL_ADDRESS][DOMAIN_NAME]"
click at [883, 369] on div "Profile Update your profile and login details below. First Name Last Name Usern…" at bounding box center [674, 193] width 603 height 571
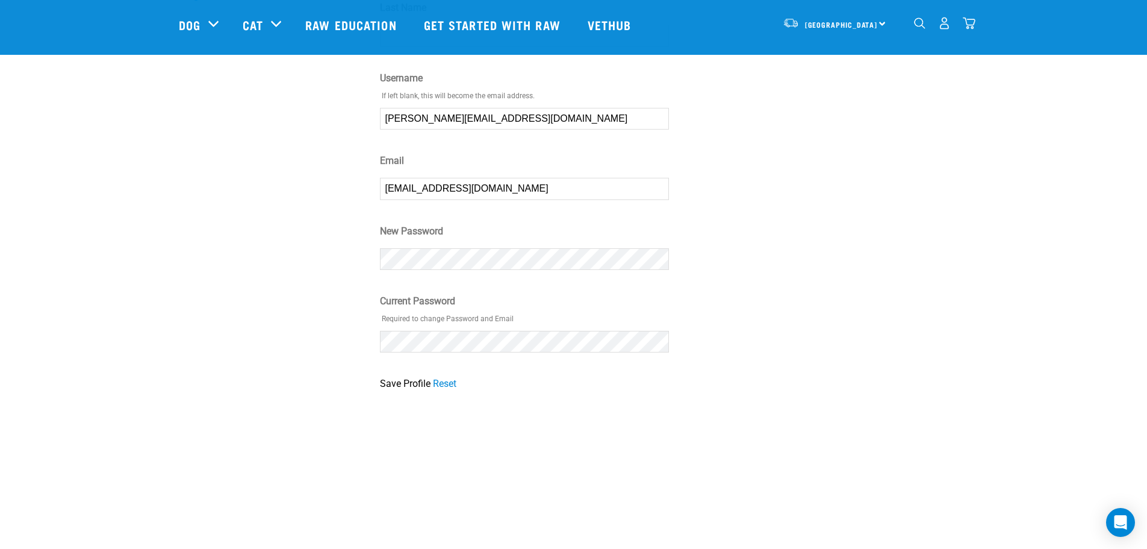
scroll to position [241, 0]
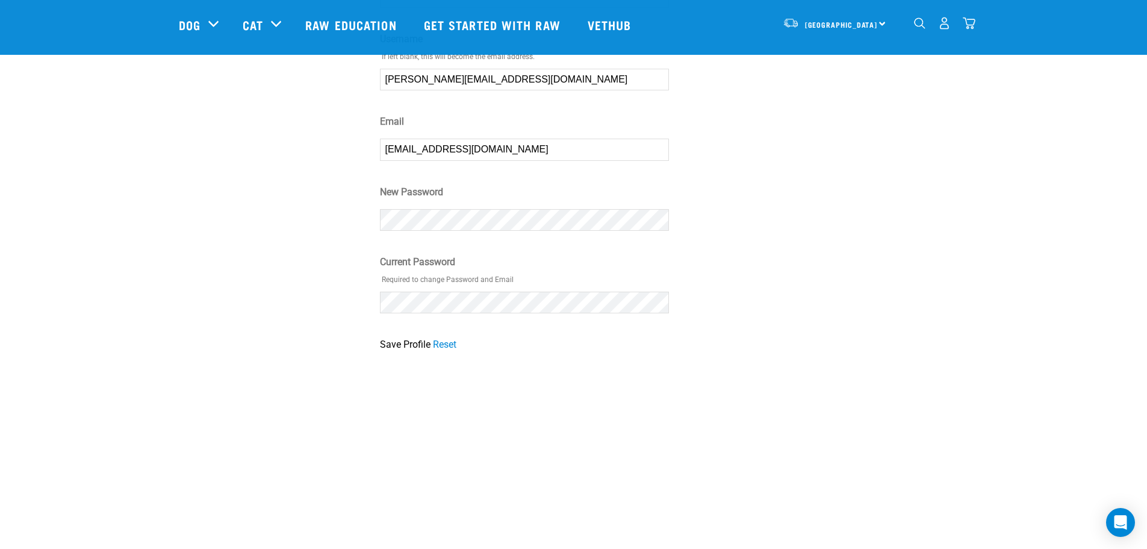
click at [381, 344] on input "Save Profile" at bounding box center [405, 344] width 51 height 14
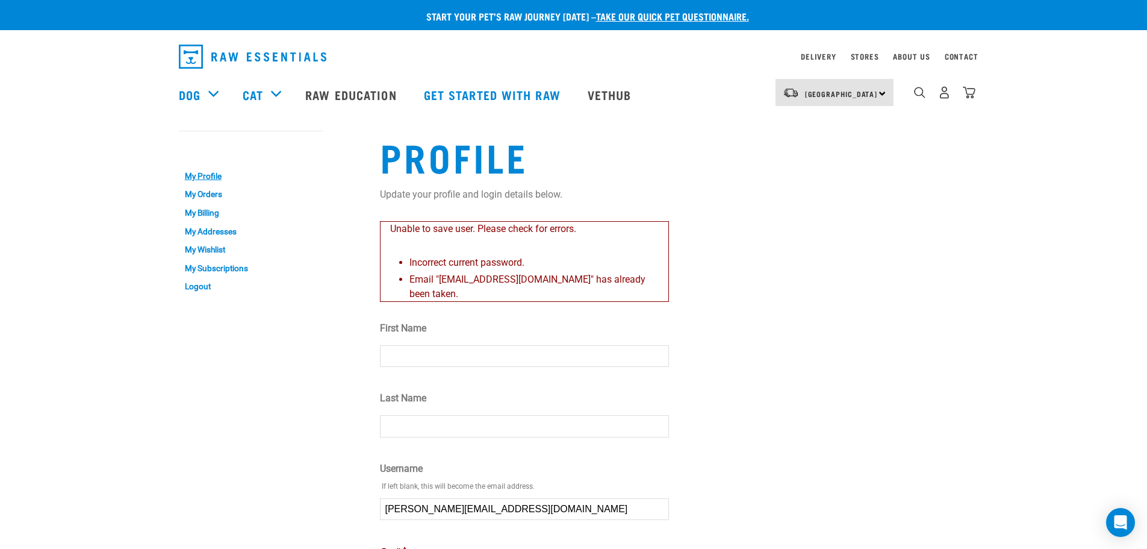
click at [32, 278] on div "Couldn’t save user." at bounding box center [0, 274] width 63 height 79
click at [23, 259] on button "delete" at bounding box center [17, 253] width 12 height 12
click at [17, 261] on p "Couldn’t save user." at bounding box center [0, 268] width 34 height 43
click at [32, 257] on div "Couldn’t save user." at bounding box center [0, 274] width 63 height 79
click at [32, 264] on div "Couldn’t save user." at bounding box center [0, 274] width 63 height 79
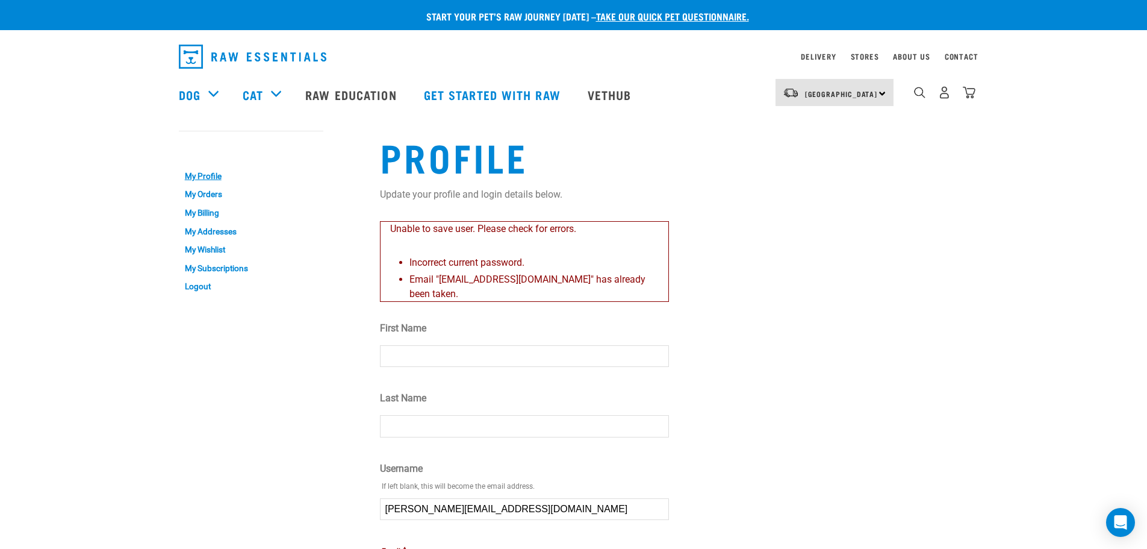
click at [23, 259] on button "delete" at bounding box center [17, 253] width 12 height 12
click at [941, 99] on img "dropdown navigation" at bounding box center [944, 92] width 13 height 13
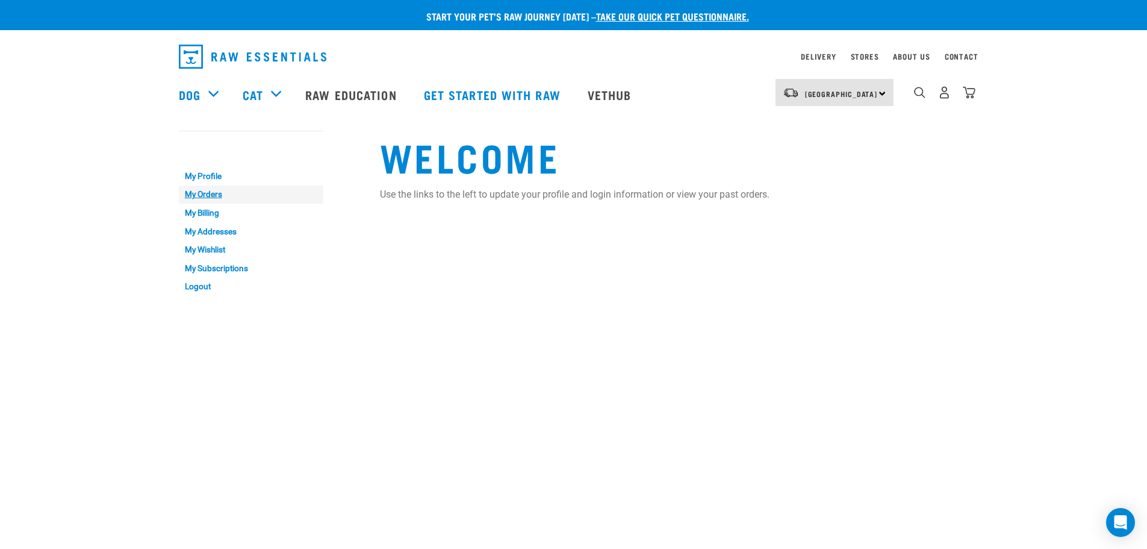
click at [207, 191] on link "My Orders" at bounding box center [251, 194] width 145 height 19
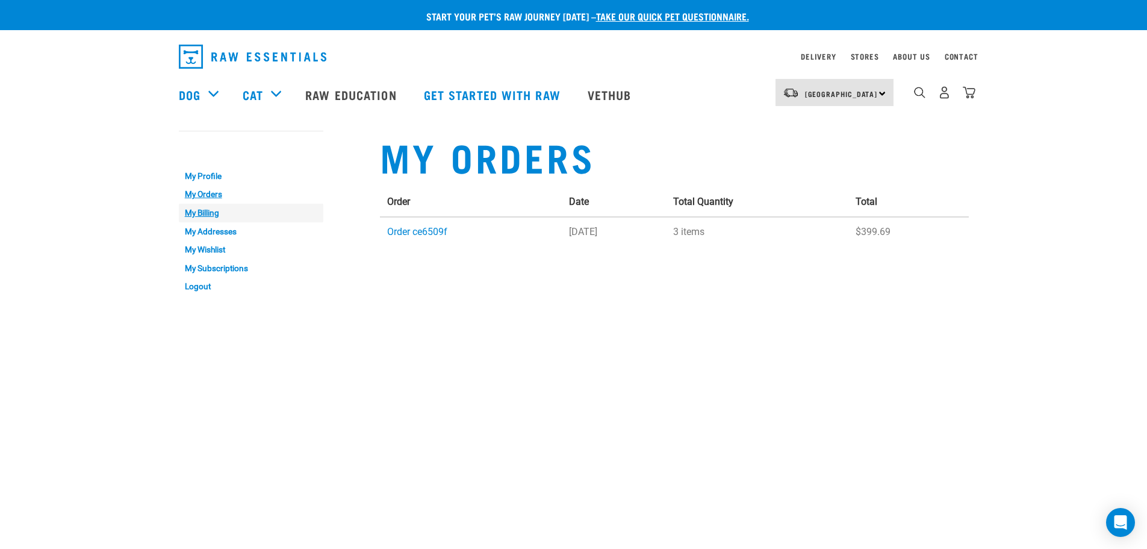
click at [211, 211] on link "My Billing" at bounding box center [251, 213] width 145 height 19
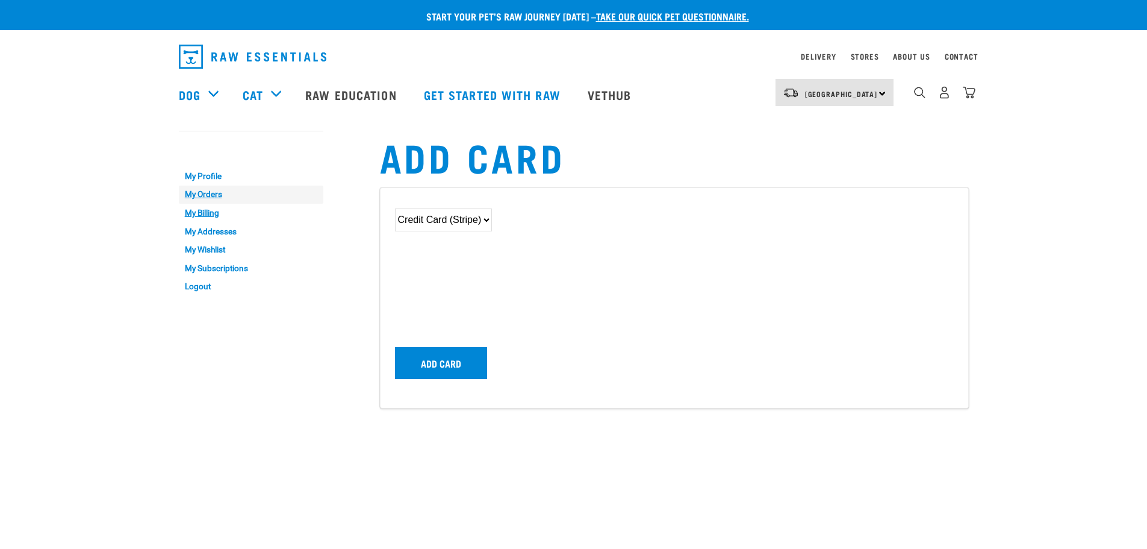
click at [205, 190] on link "My Orders" at bounding box center [251, 194] width 145 height 19
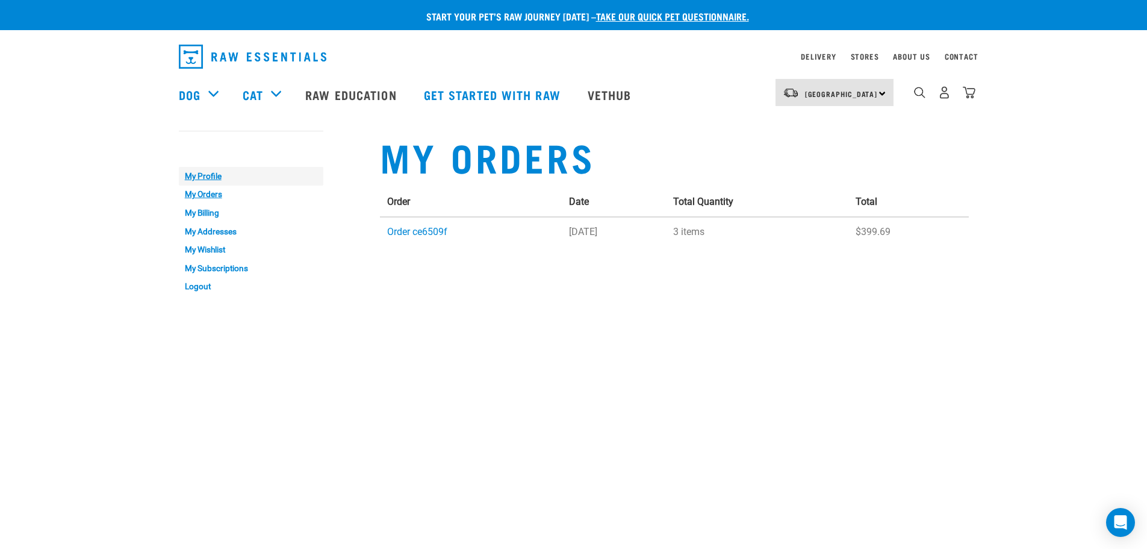
click at [205, 178] on link "My Profile" at bounding box center [251, 176] width 145 height 19
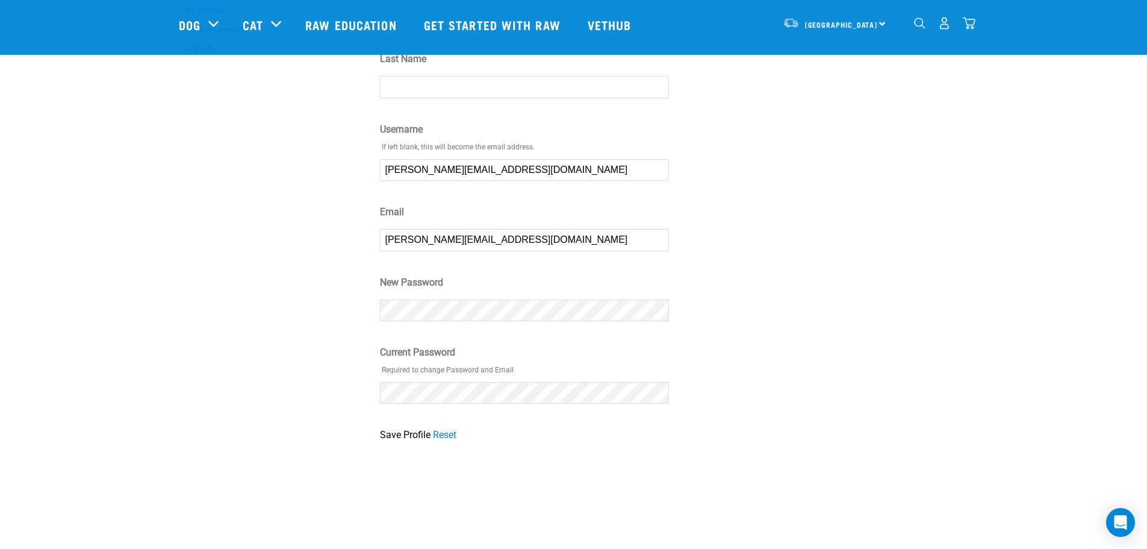
scroll to position [60, 0]
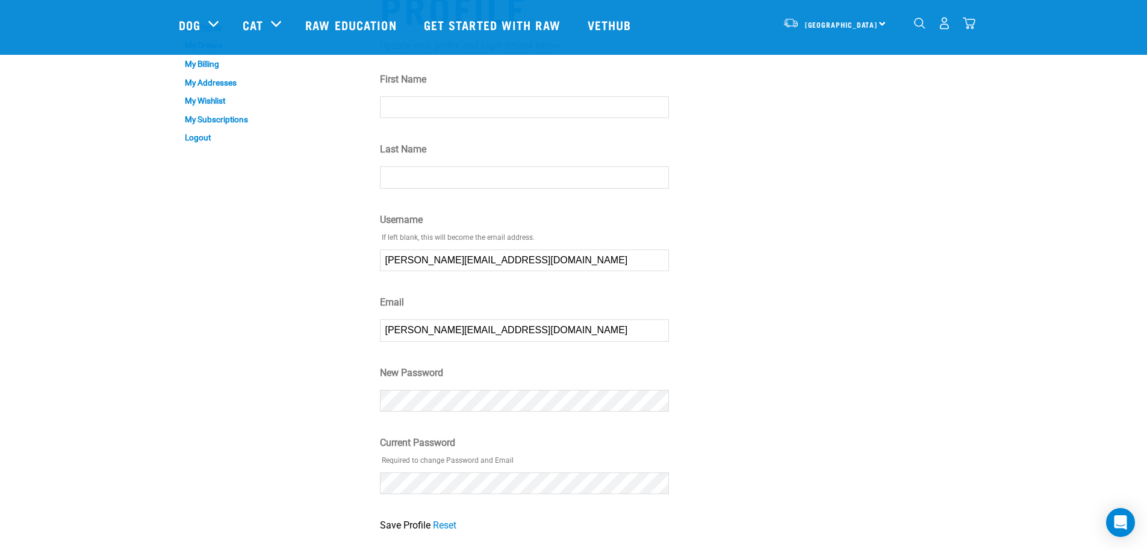
click at [422, 114] on input "First Name" at bounding box center [524, 107] width 289 height 22
type input "[PERSON_NAME]"
click at [438, 260] on input "sophie.miller@gmail.com" at bounding box center [524, 260] width 289 height 22
type input "[EMAIL_ADDRESS][DOMAIN_NAME]"
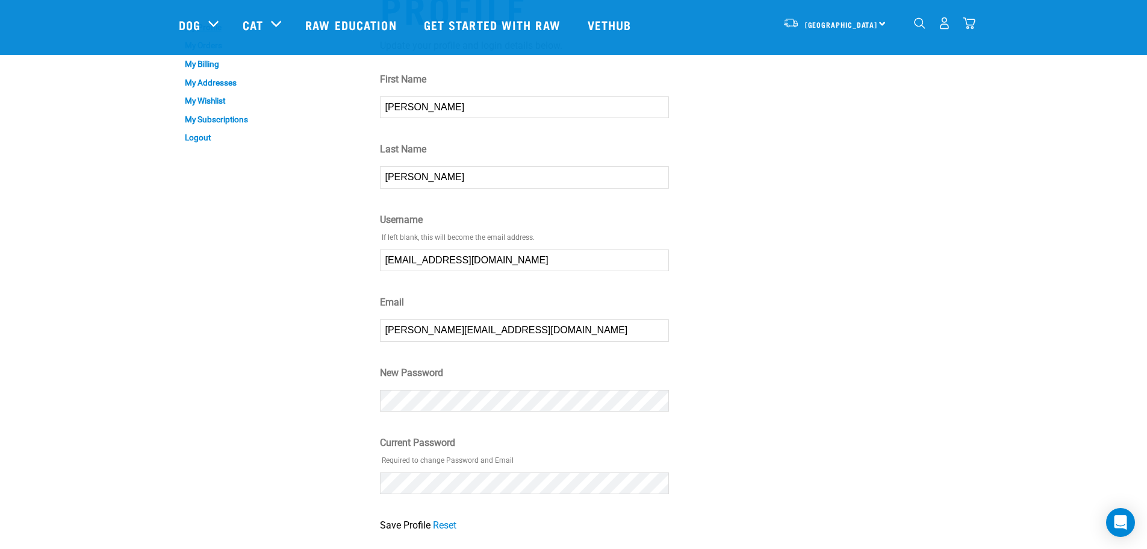
click at [439, 329] on input "sophie.miller@gmail.com" at bounding box center [524, 330] width 289 height 22
type input "[EMAIL_ADDRESS][DOMAIN_NAME]"
click at [457, 412] on div "New Password ⚠" at bounding box center [524, 391] width 289 height 51
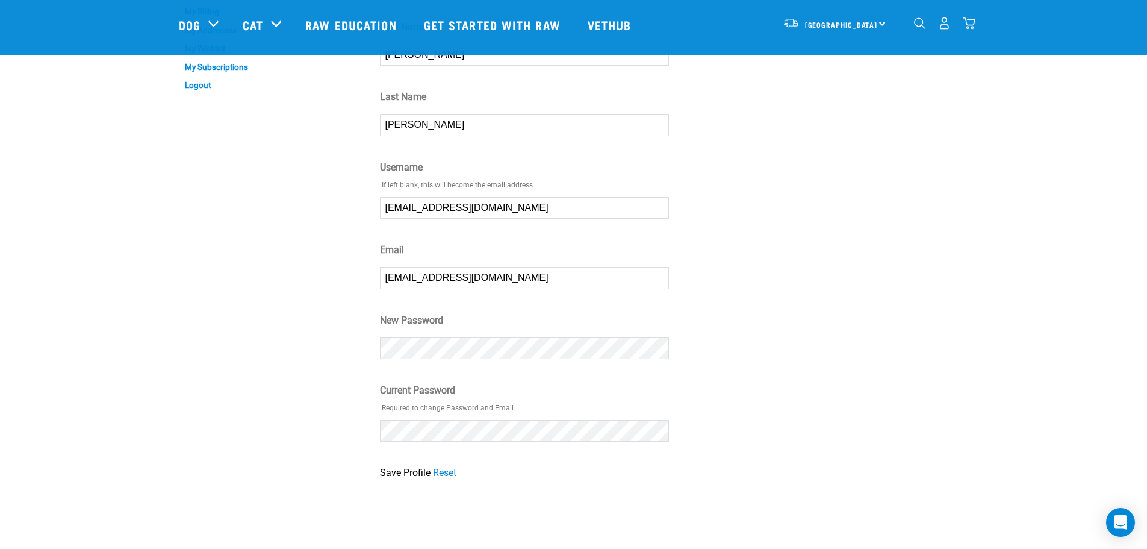
scroll to position [181, 0]
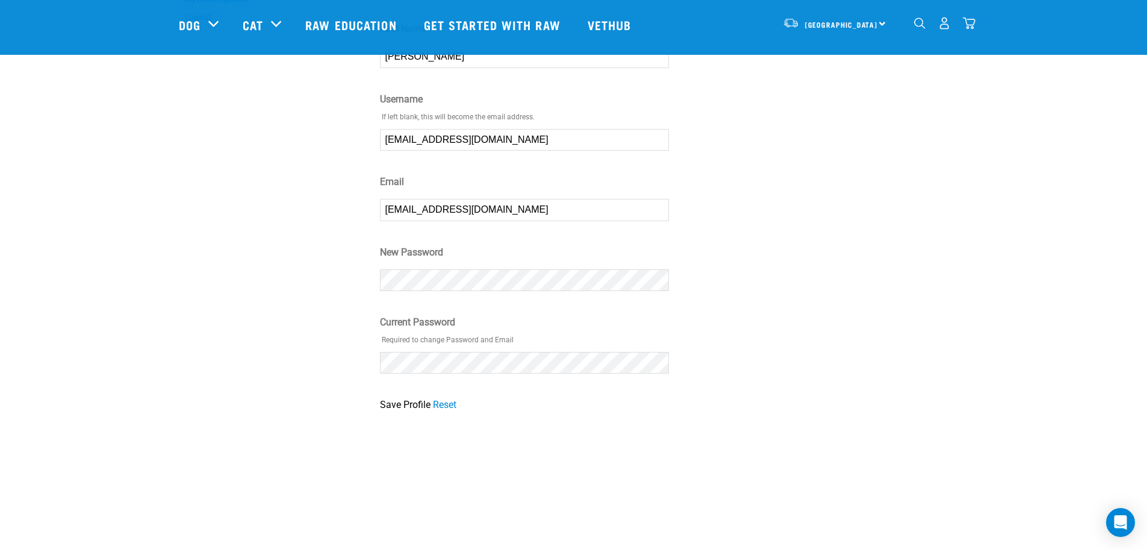
click at [394, 405] on input "Save Profile" at bounding box center [405, 404] width 51 height 14
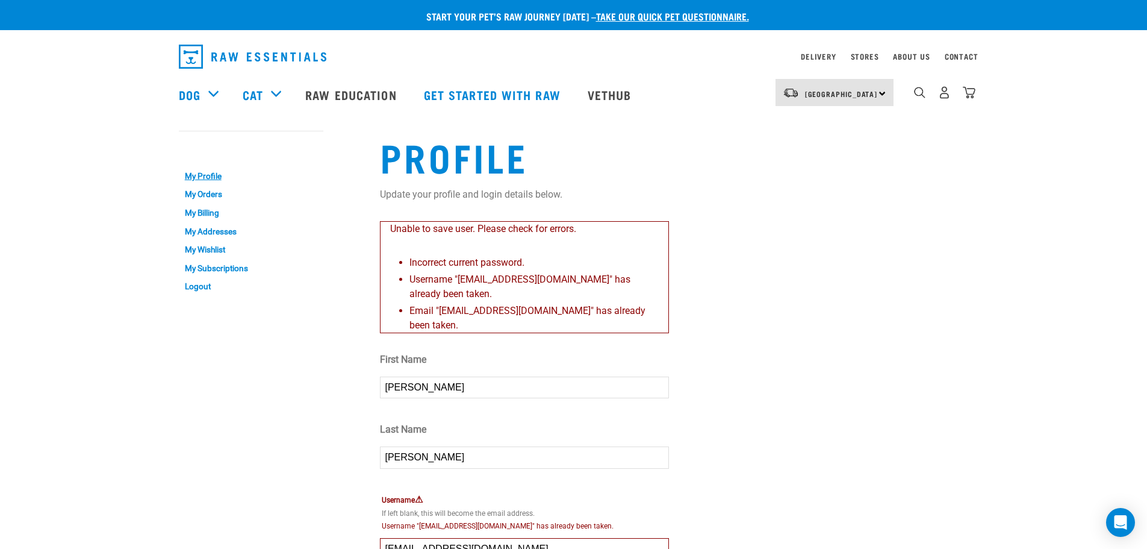
click at [32, 253] on div "Couldn’t save user." at bounding box center [0, 274] width 63 height 79
click at [17, 261] on p "Couldn’t save user." at bounding box center [0, 268] width 34 height 43
click at [23, 259] on button "delete" at bounding box center [17, 253] width 12 height 12
click at [32, 272] on div "Couldn’t save user." at bounding box center [0, 274] width 63 height 79
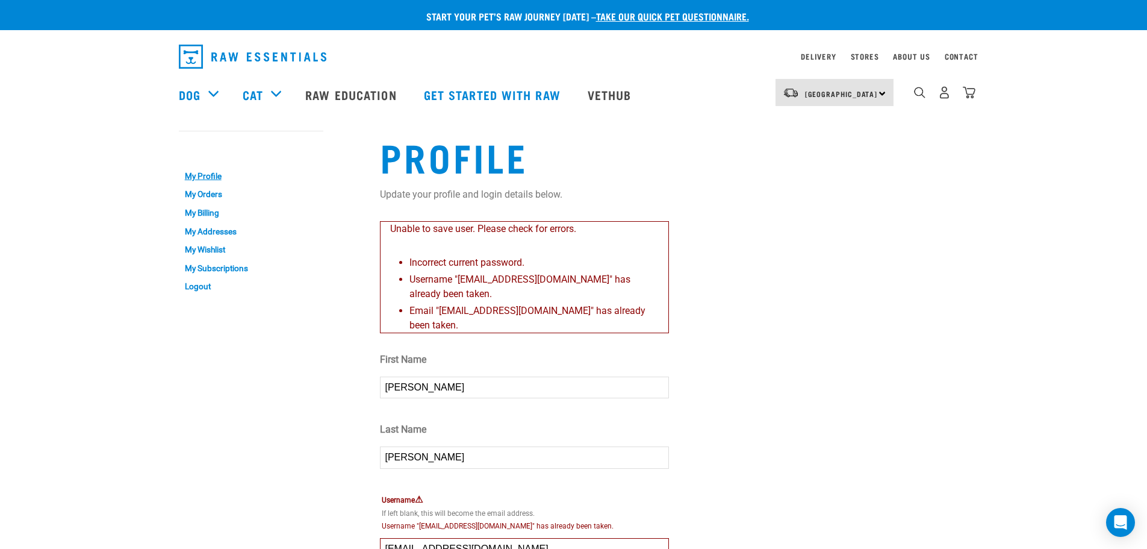
click at [32, 256] on div "Couldn’t save user." at bounding box center [0, 274] width 63 height 79
click at [23, 259] on button "delete" at bounding box center [17, 253] width 12 height 12
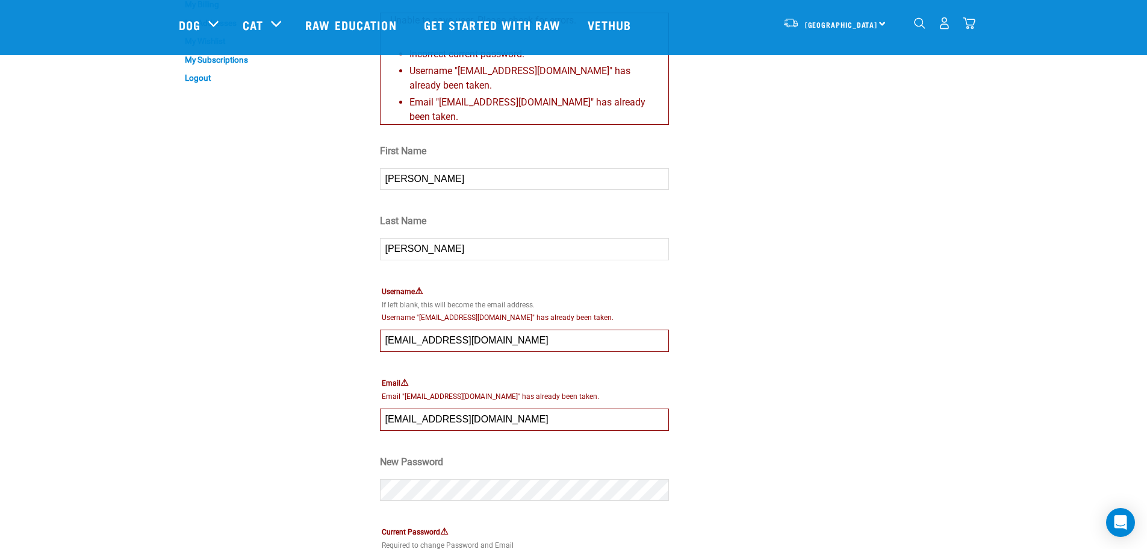
scroll to position [120, 0]
click at [511, 344] on input "[EMAIL_ADDRESS][DOMAIN_NAME]" at bounding box center [524, 340] width 289 height 22
drag, startPoint x: 530, startPoint y: 343, endPoint x: 337, endPoint y: 337, distance: 192.8
click at [337, 337] on div "My Account My Profile My Orders My Billing My Addresses My Wishlist My Subscrip…" at bounding box center [574, 272] width 805 height 729
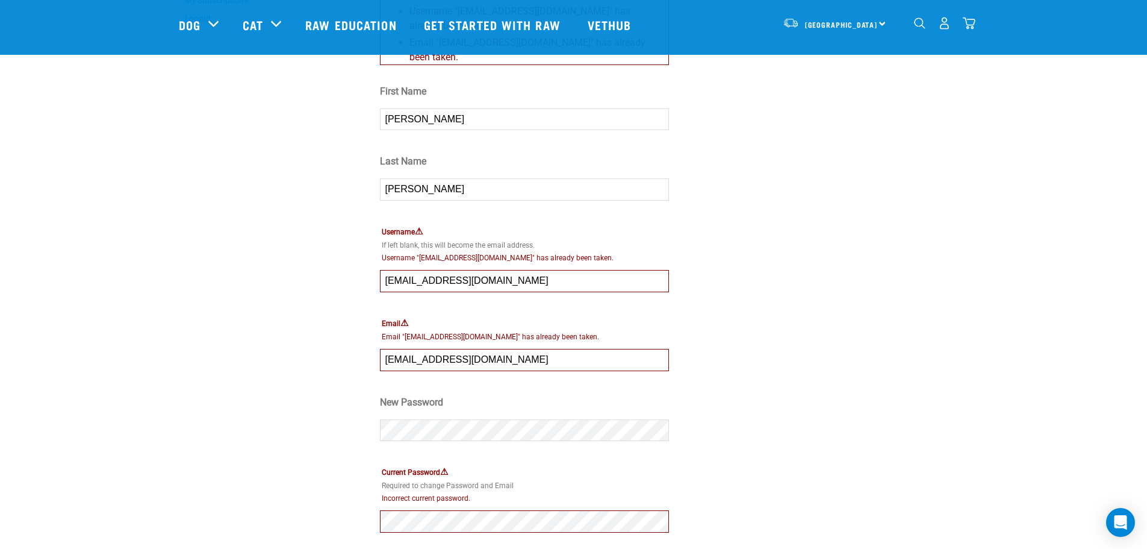
scroll to position [181, 0]
click at [517, 280] on input "[EMAIL_ADDRESS][DOMAIN_NAME]" at bounding box center [524, 280] width 289 height 22
drag, startPoint x: 514, startPoint y: 280, endPoint x: 460, endPoint y: 284, distance: 55.0
click at [460, 284] on input "[EMAIL_ADDRESS][DOMAIN_NAME]" at bounding box center [524, 280] width 289 height 22
click at [460, 284] on input "[PERSON_NAME][EMAIL_ADDRESS][DOMAIN_NAME]" at bounding box center [524, 280] width 289 height 22
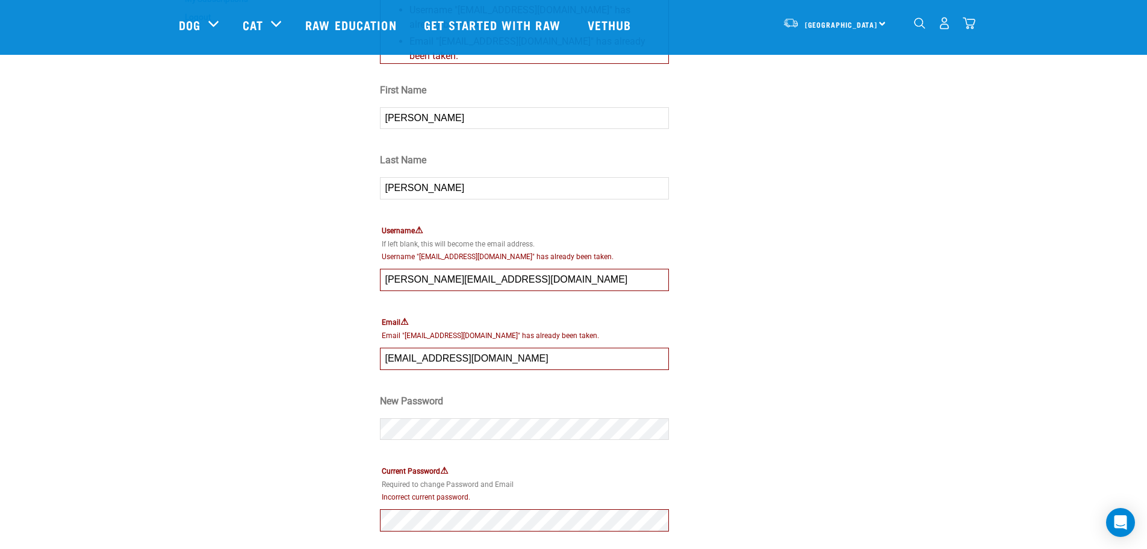
click at [460, 284] on input "[PERSON_NAME][EMAIL_ADDRESS][DOMAIN_NAME]" at bounding box center [524, 280] width 289 height 22
type input "[PERSON_NAME][EMAIL_ADDRESS][DOMAIN_NAME]"
drag, startPoint x: 525, startPoint y: 361, endPoint x: 314, endPoint y: 330, distance: 213.7
click at [314, 330] on div "My Account My Profile My Orders My Billing My Addresses My Wishlist My Subscrip…" at bounding box center [574, 212] width 805 height 729
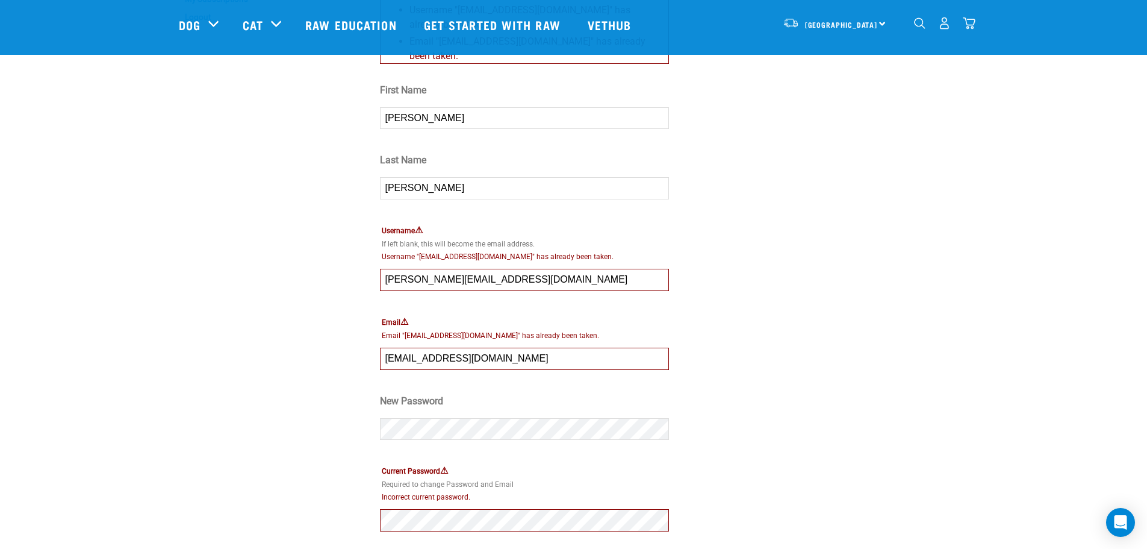
paste input "@globaldairytrade"
type input "[PERSON_NAME][EMAIL_ADDRESS][DOMAIN_NAME]"
click at [314, 330] on div "My Account My Profile My Orders My Billing My Addresses My Wishlist My Subscrip…" at bounding box center [272, 212] width 201 height 729
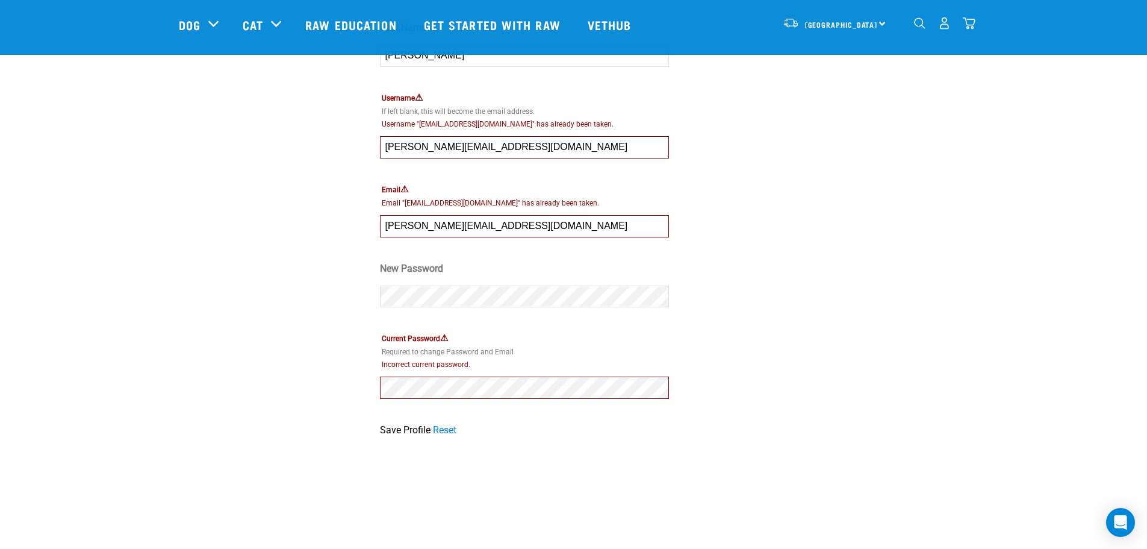
scroll to position [422, 0]
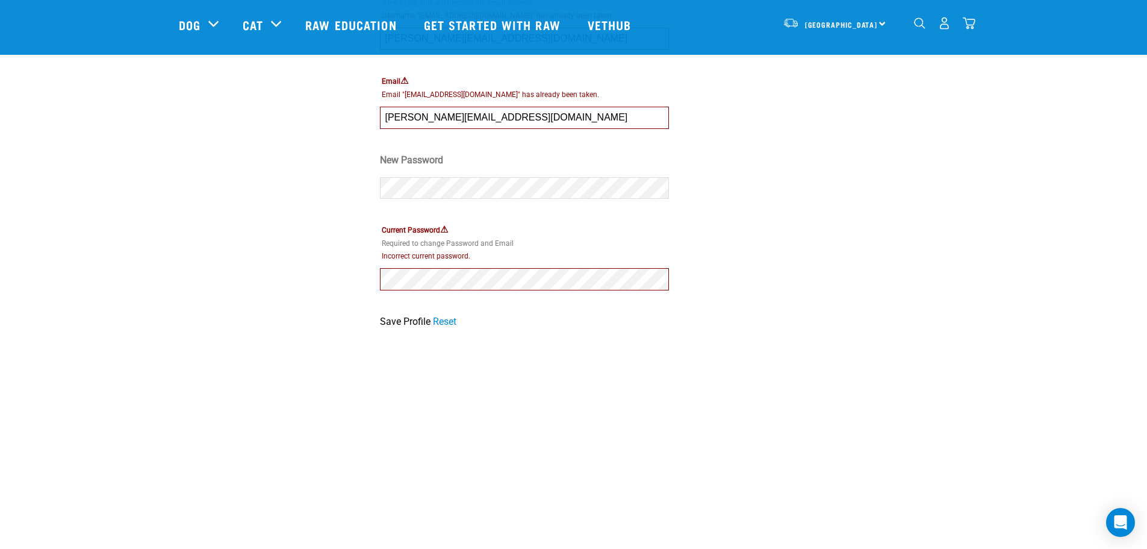
click at [390, 315] on input "Save Profile" at bounding box center [405, 321] width 51 height 14
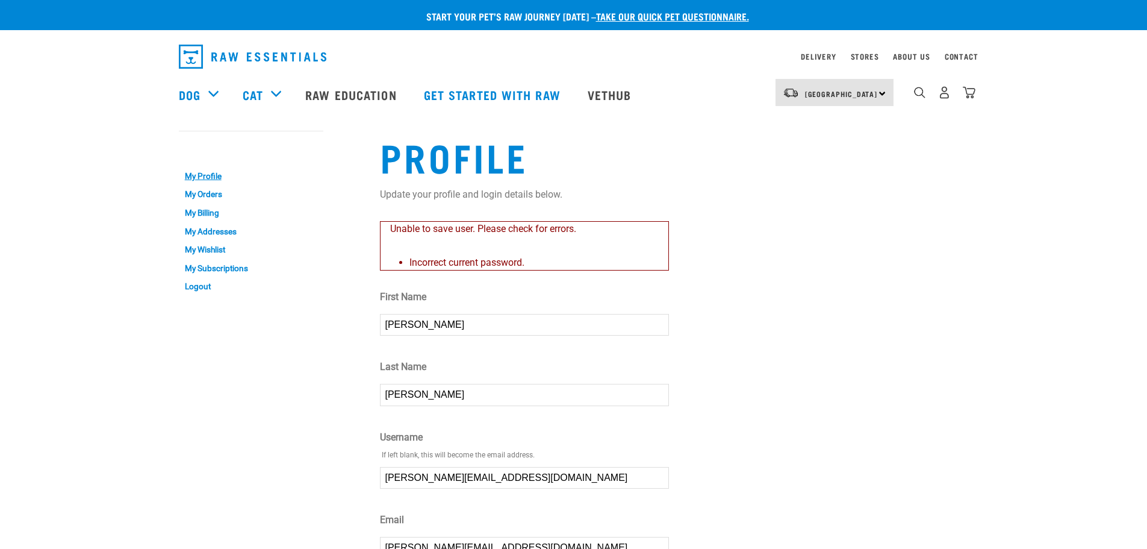
click at [0, 267] on article "Couldn’t save user." at bounding box center [0, 274] width 0 height 549
click at [32, 263] on div "Couldn’t save user." at bounding box center [0, 274] width 63 height 79
click at [23, 259] on button "delete" at bounding box center [17, 253] width 12 height 12
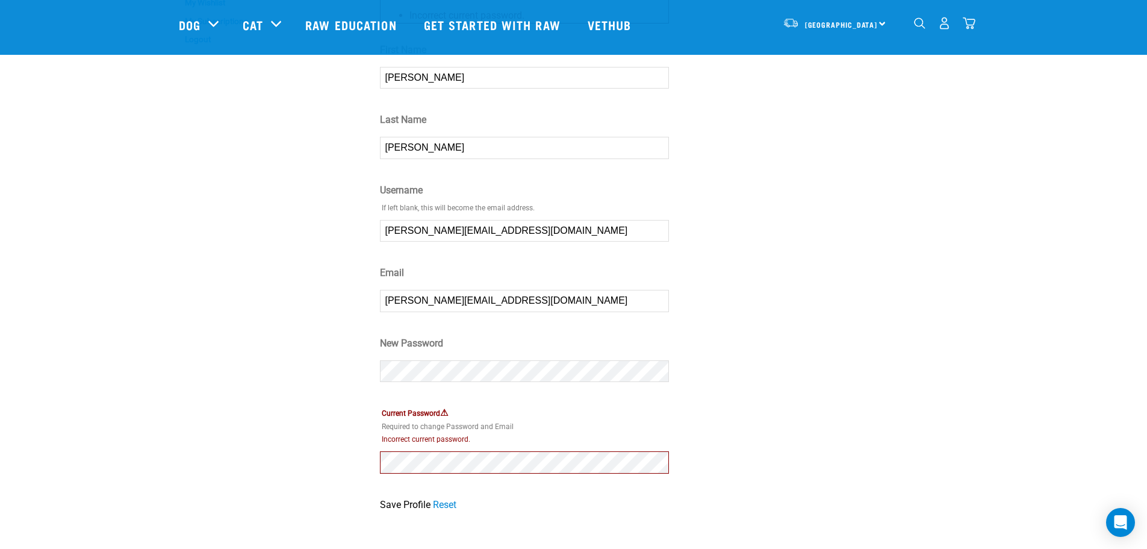
scroll to position [241, 0]
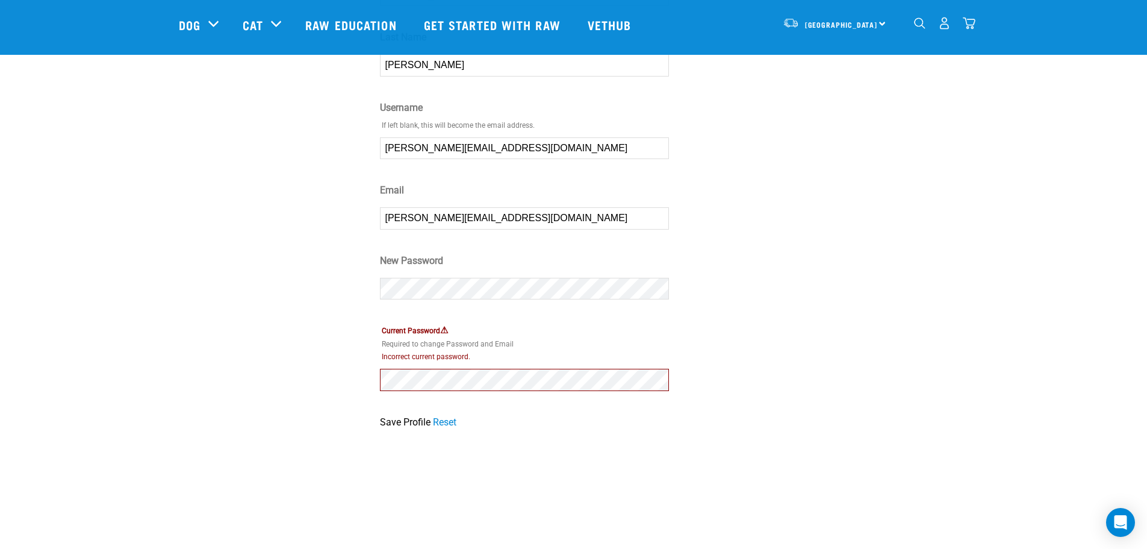
click at [17, 272] on strong "Couldn’t save user." at bounding box center [0, 268] width 34 height 40
click at [23, 259] on button "delete" at bounding box center [17, 253] width 12 height 12
type input "[PERSON_NAME][EMAIL_ADDRESS][DOMAIN_NAME]"
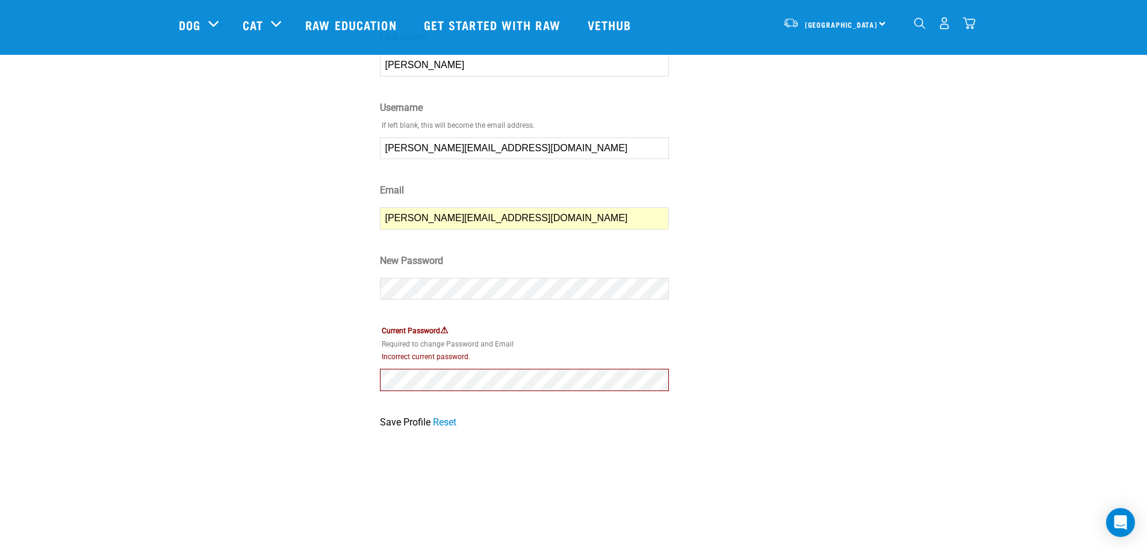
scroll to position [181, 0]
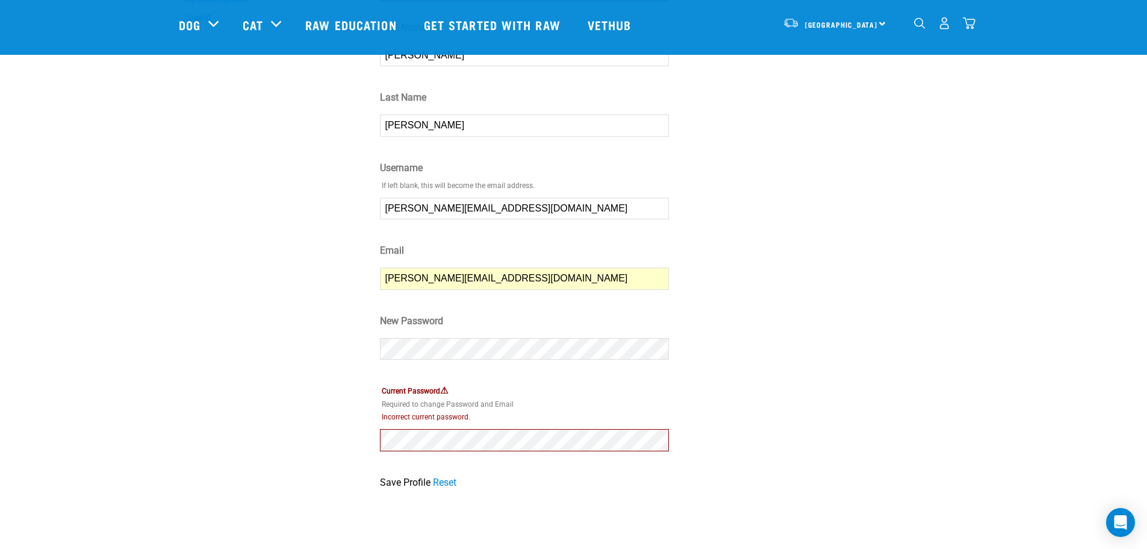
click at [564, 207] on input "sophie.miller@globaldairytrade.com" at bounding box center [524, 209] width 289 height 22
drag, startPoint x: 564, startPoint y: 207, endPoint x: 327, endPoint y: 237, distance: 239.1
click at [327, 237] on div "My Account My Profile My Orders My Billing My Addresses My Wishlist My Subscrip…" at bounding box center [574, 172] width 805 height 649
click at [485, 280] on input "[PERSON_NAME][EMAIL_ADDRESS][DOMAIN_NAME]" at bounding box center [524, 278] width 289 height 22
drag, startPoint x: 508, startPoint y: 282, endPoint x: 311, endPoint y: 275, distance: 196.5
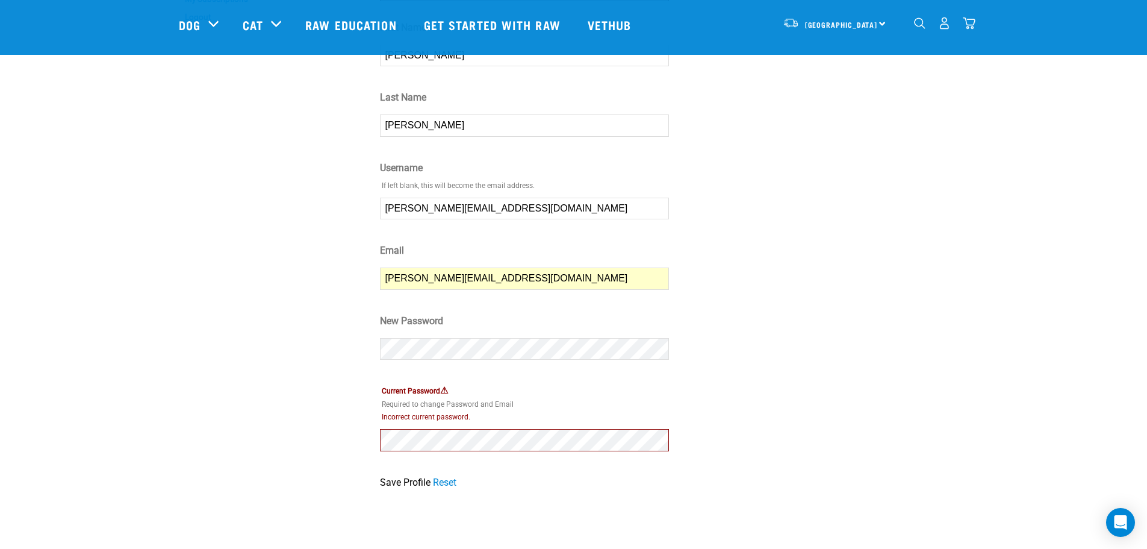
click at [311, 275] on div "My Account My Profile My Orders My Billing My Addresses My Wishlist My Subscrip…" at bounding box center [574, 172] width 805 height 649
drag, startPoint x: 547, startPoint y: 211, endPoint x: 196, endPoint y: 223, distance: 351.9
click at [196, 223] on div "My Account My Profile My Orders My Billing My Addresses My Wishlist My Subscrip…" at bounding box center [574, 172] width 805 height 649
paste input "mail"
type input "[PERSON_NAME][EMAIL_ADDRESS][DOMAIN_NAME]"
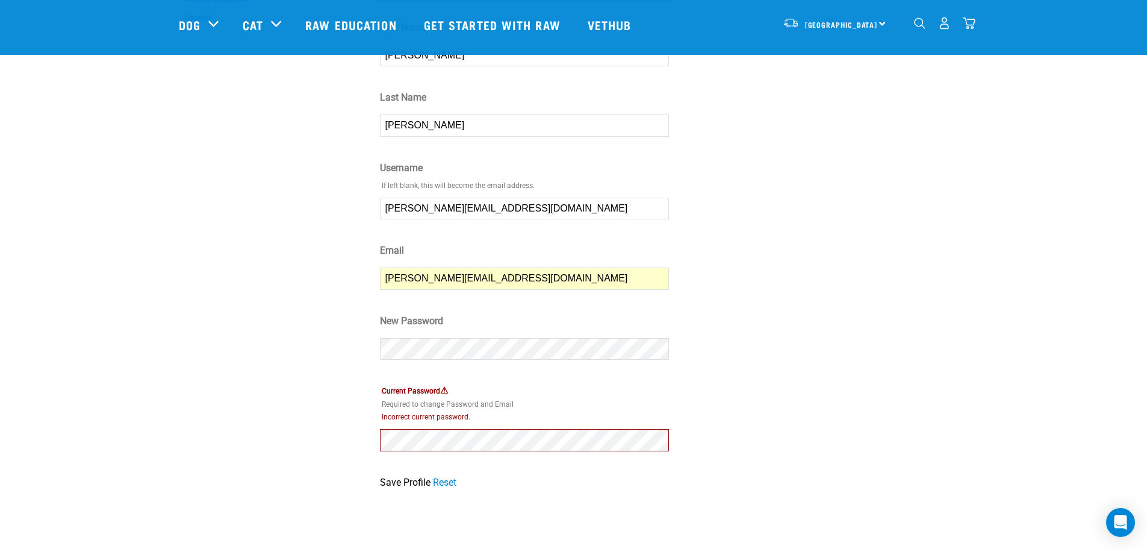
click at [202, 236] on div "My Account My Profile My Orders My Billing My Addresses My Wishlist My Subscrip…" at bounding box center [272, 172] width 201 height 649
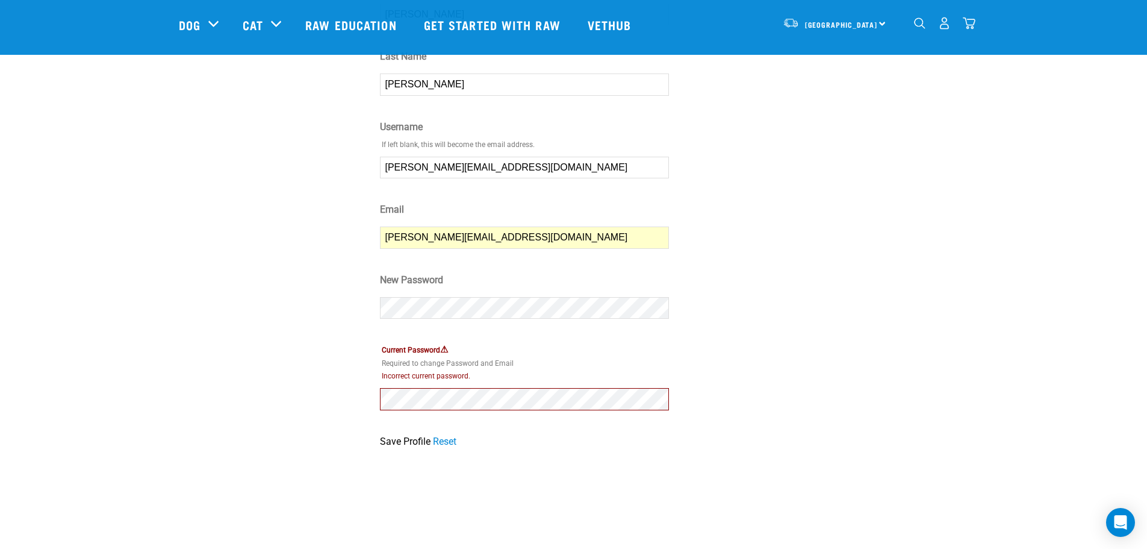
scroll to position [241, 0]
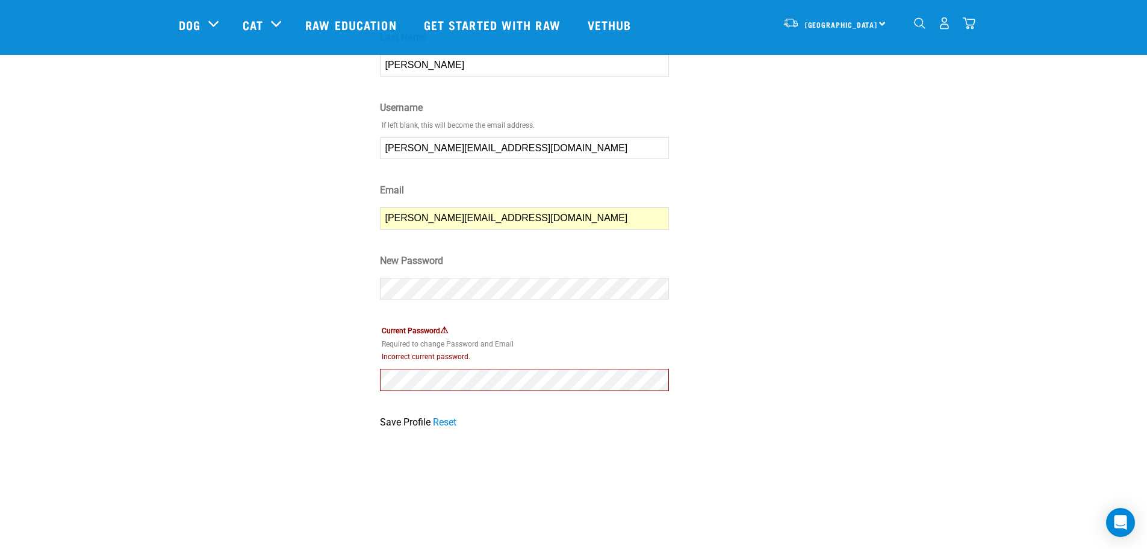
click at [383, 422] on input "Save Profile" at bounding box center [405, 422] width 51 height 14
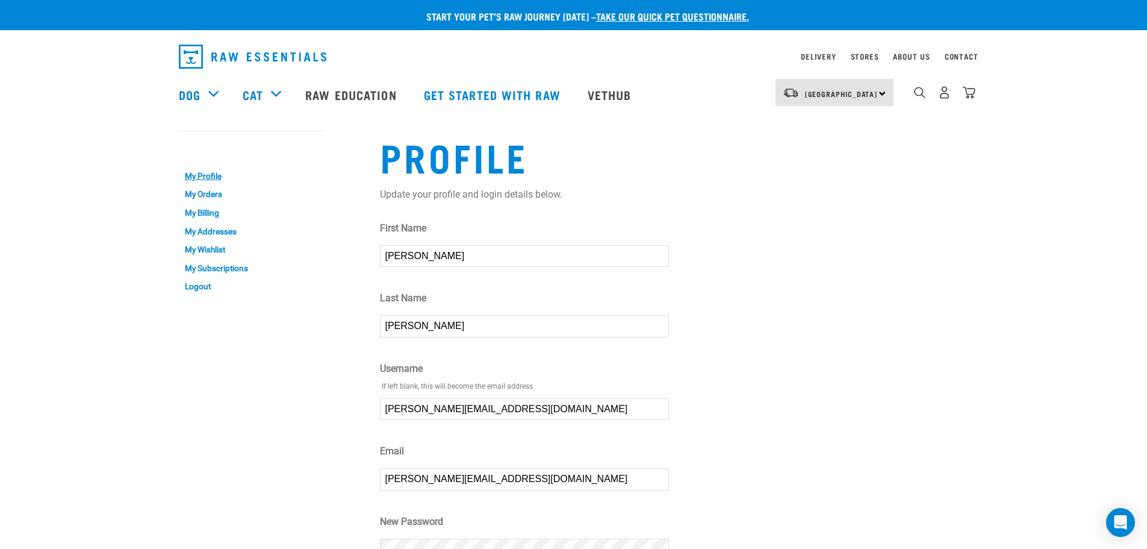
click at [440, 409] on input "[PERSON_NAME][EMAIL_ADDRESS][DOMAIN_NAME]" at bounding box center [524, 409] width 289 height 22
type input "[EMAIL_ADDRESS][DOMAIN_NAME]"
click at [441, 479] on input "[PERSON_NAME][EMAIL_ADDRESS][DOMAIN_NAME]" at bounding box center [524, 479] width 289 height 22
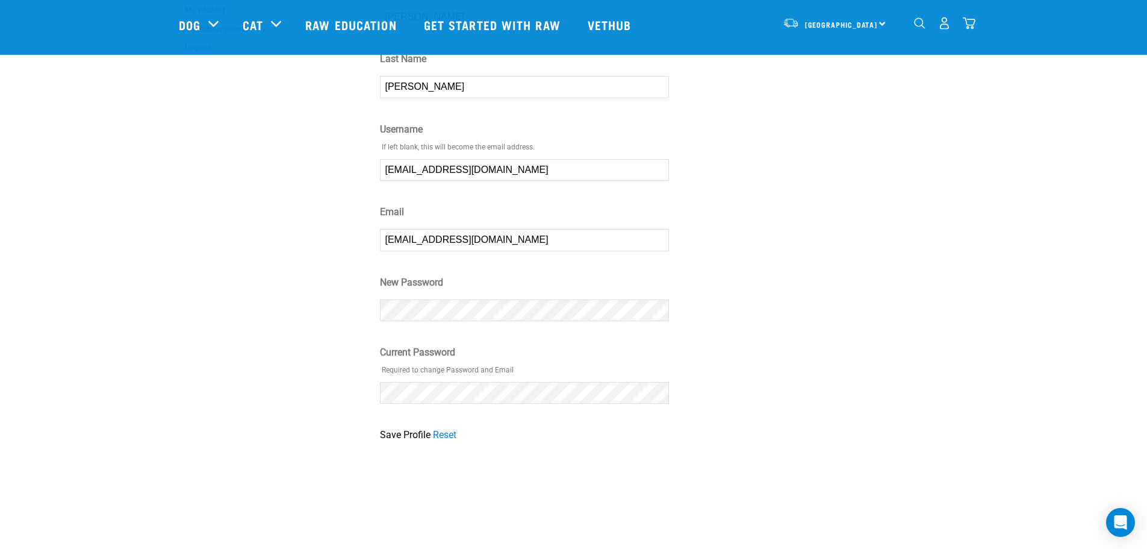
scroll to position [181, 0]
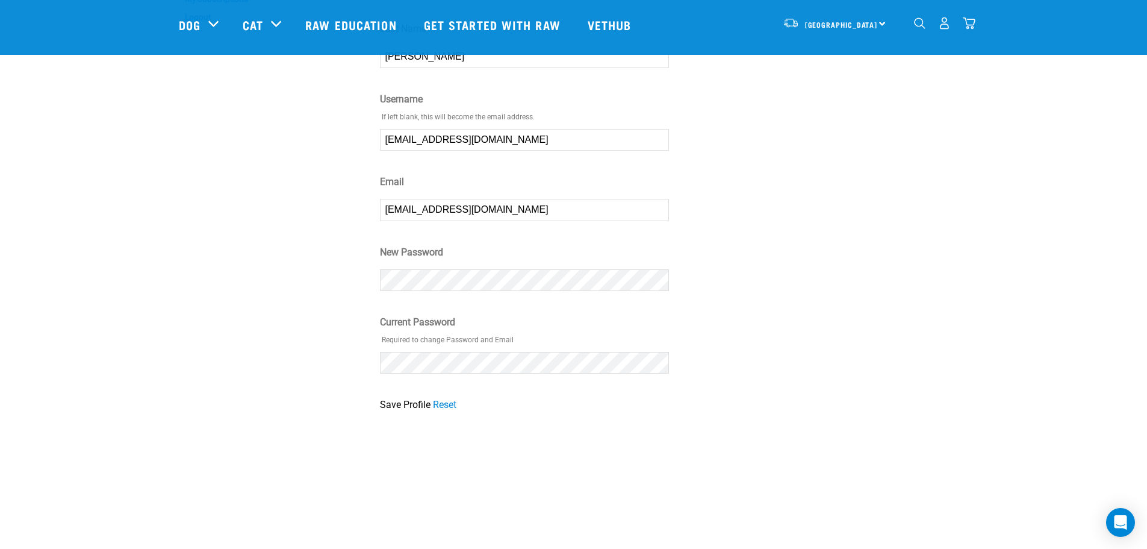
type input "[EMAIL_ADDRESS][DOMAIN_NAME]"
click at [310, 338] on div "My Account My Profile My Orders My Billing My Addresses My Wishlist My Subscrip…" at bounding box center [272, 133] width 201 height 571
click at [397, 402] on input "Save Profile" at bounding box center [405, 404] width 51 height 14
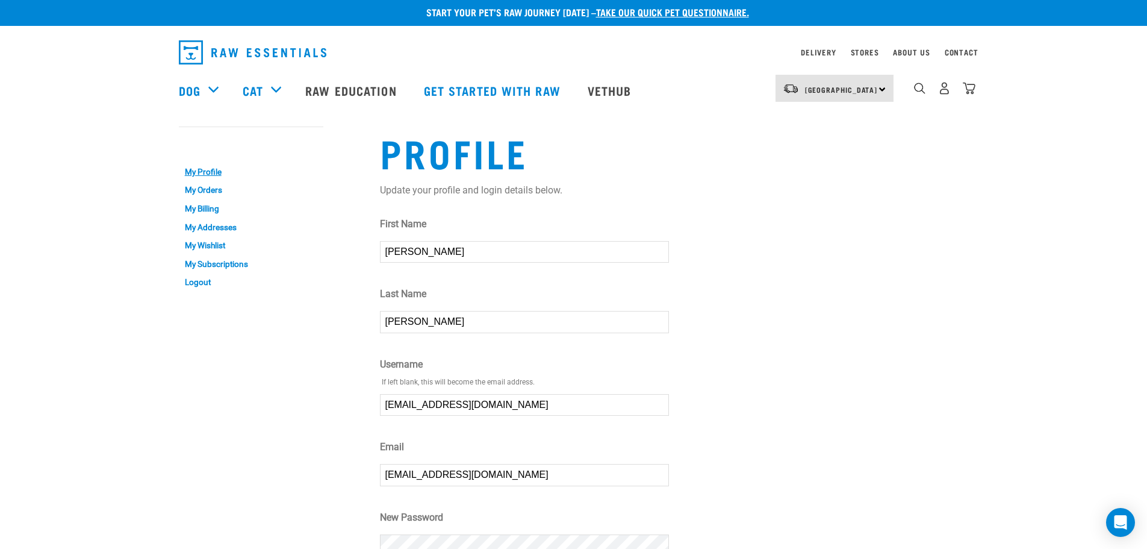
scroll to position [0, 0]
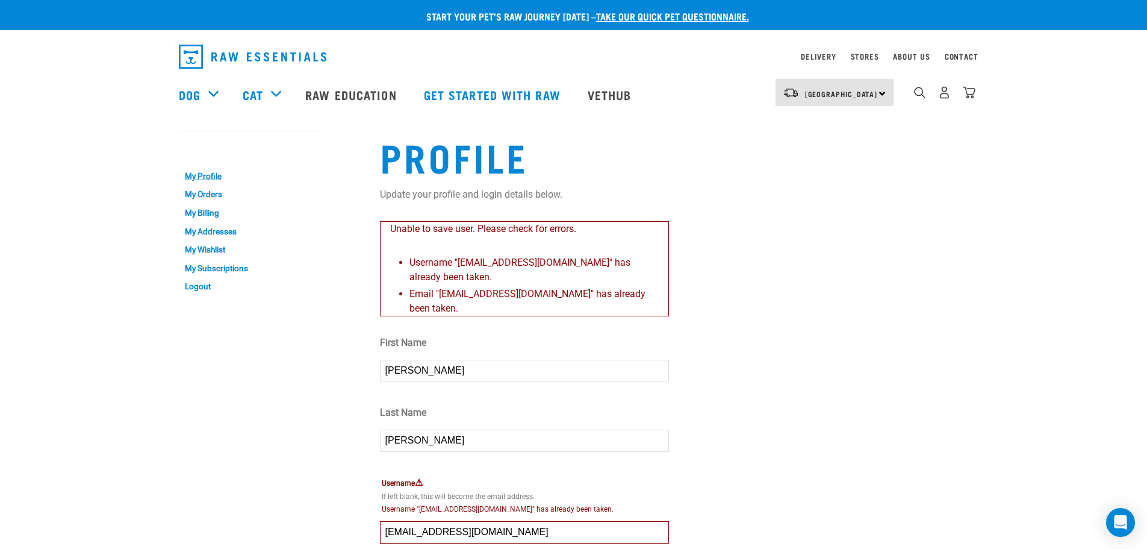
click at [32, 258] on div "Couldn’t save user." at bounding box center [0, 274] width 63 height 79
click at [23, 259] on button "delete" at bounding box center [17, 253] width 12 height 12
click at [0, 401] on article "Couldn’t save user." at bounding box center [0, 274] width 0 height 549
